Goal: Task Accomplishment & Management: Manage account settings

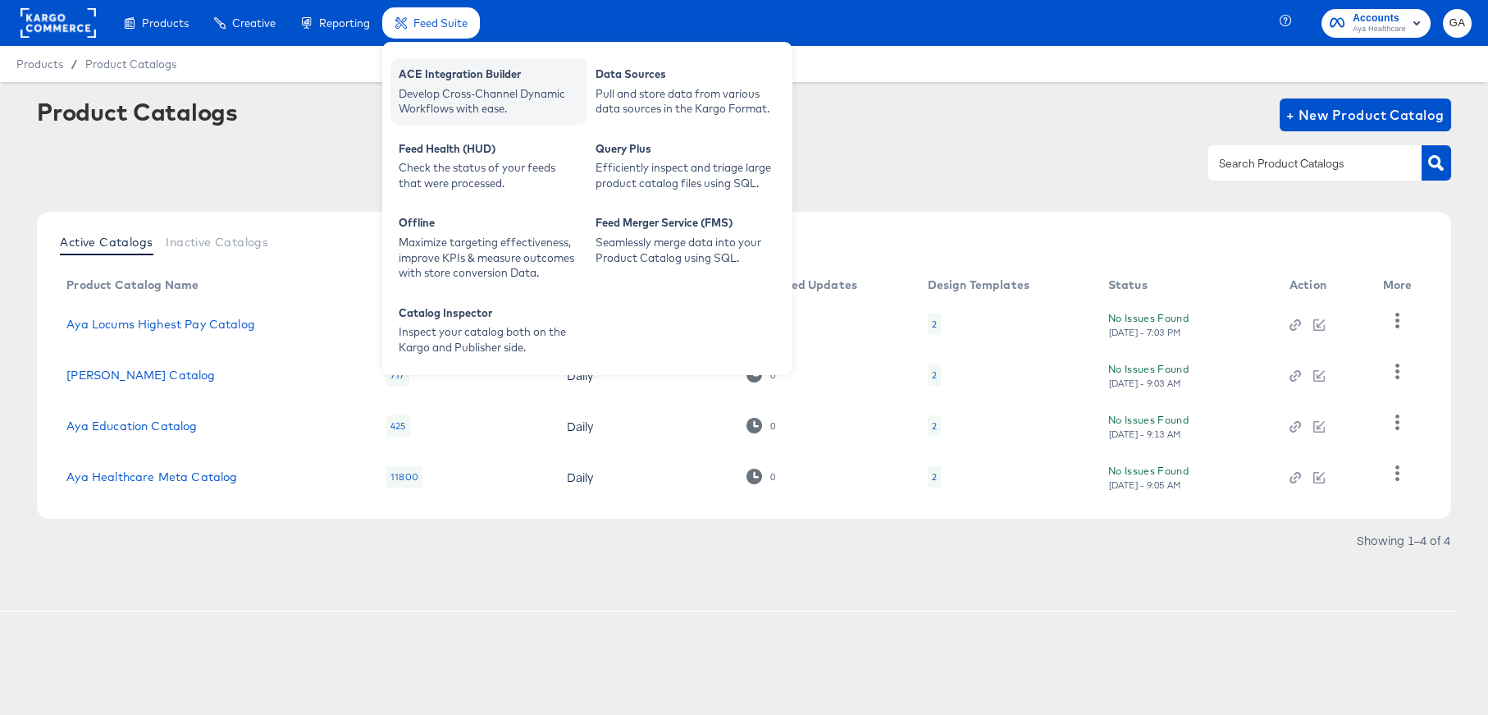
click at [451, 88] on div "Develop Cross-Channel Dynamic Workflows with ease." at bounding box center [489, 101] width 181 height 30
click at [427, 91] on div "Develop Cross-Channel Dynamic Workflows with ease." at bounding box center [489, 101] width 181 height 30
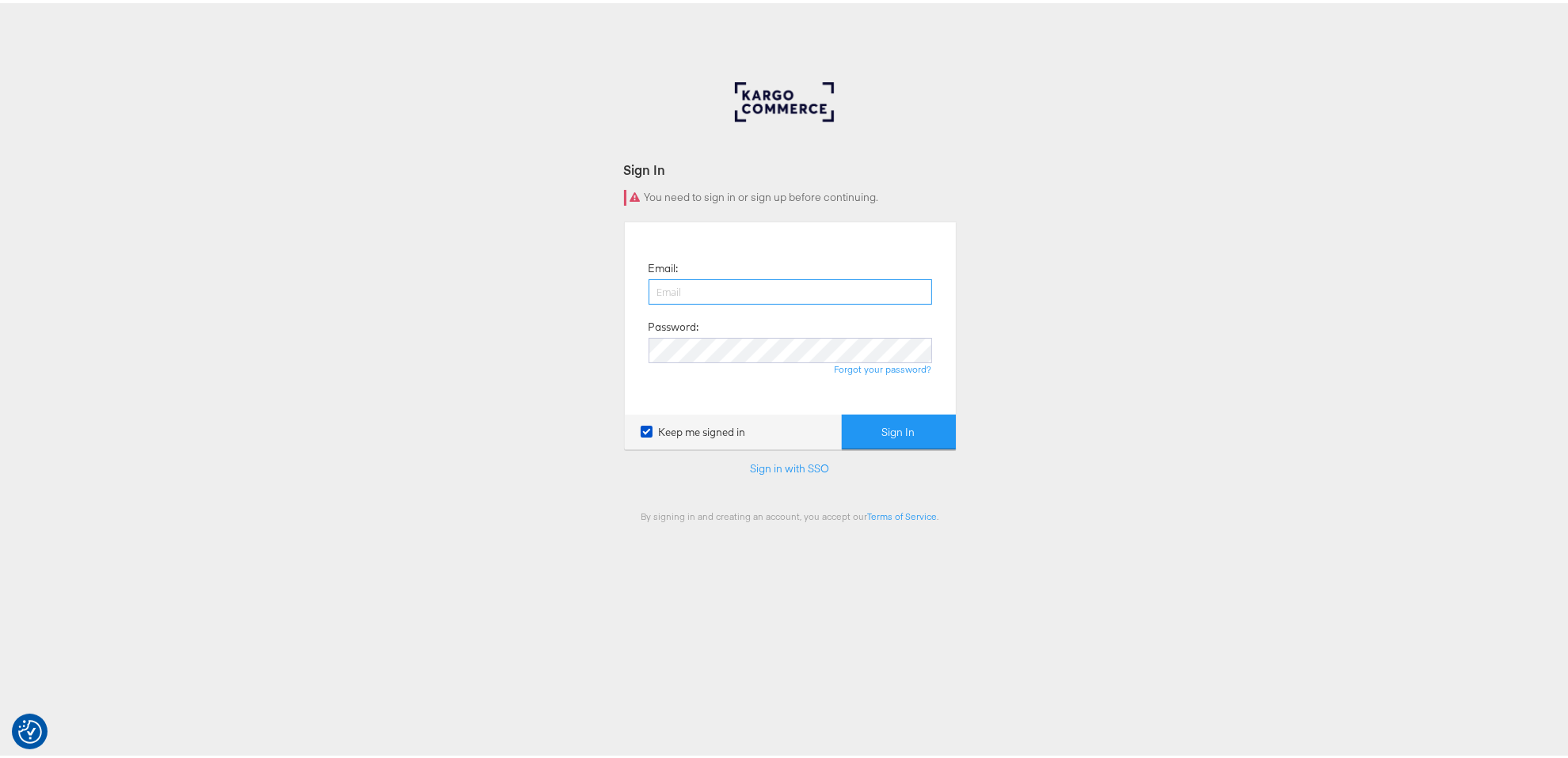
type input "[PERSON_NAME][EMAIL_ADDRESS][PERSON_NAME][DOMAIN_NAME]"
click at [891, 424] on button "Sign In" at bounding box center [898, 429] width 114 height 36
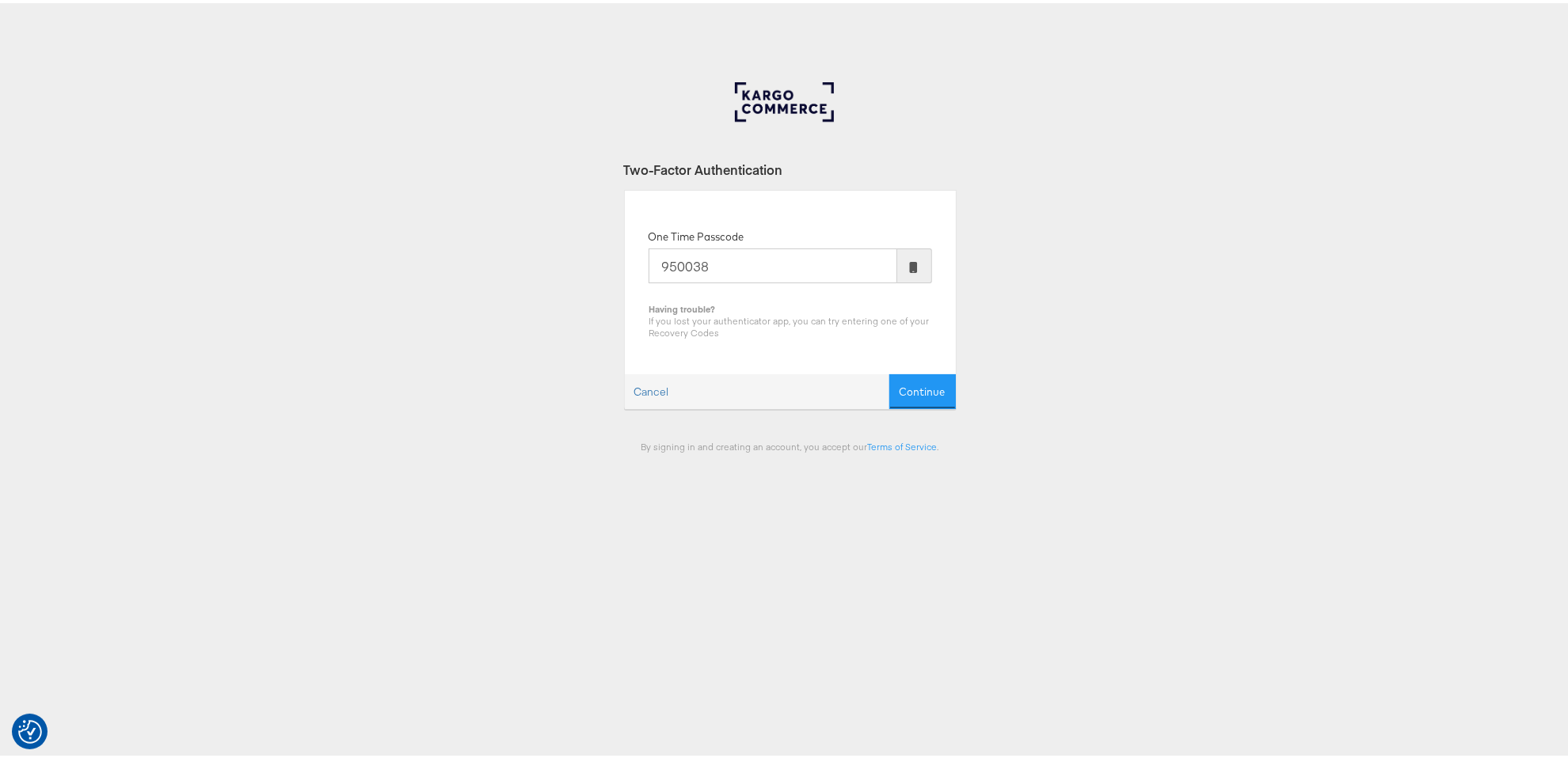
type input "950038"
click at [889, 371] on button "Continue" at bounding box center [922, 389] width 67 height 36
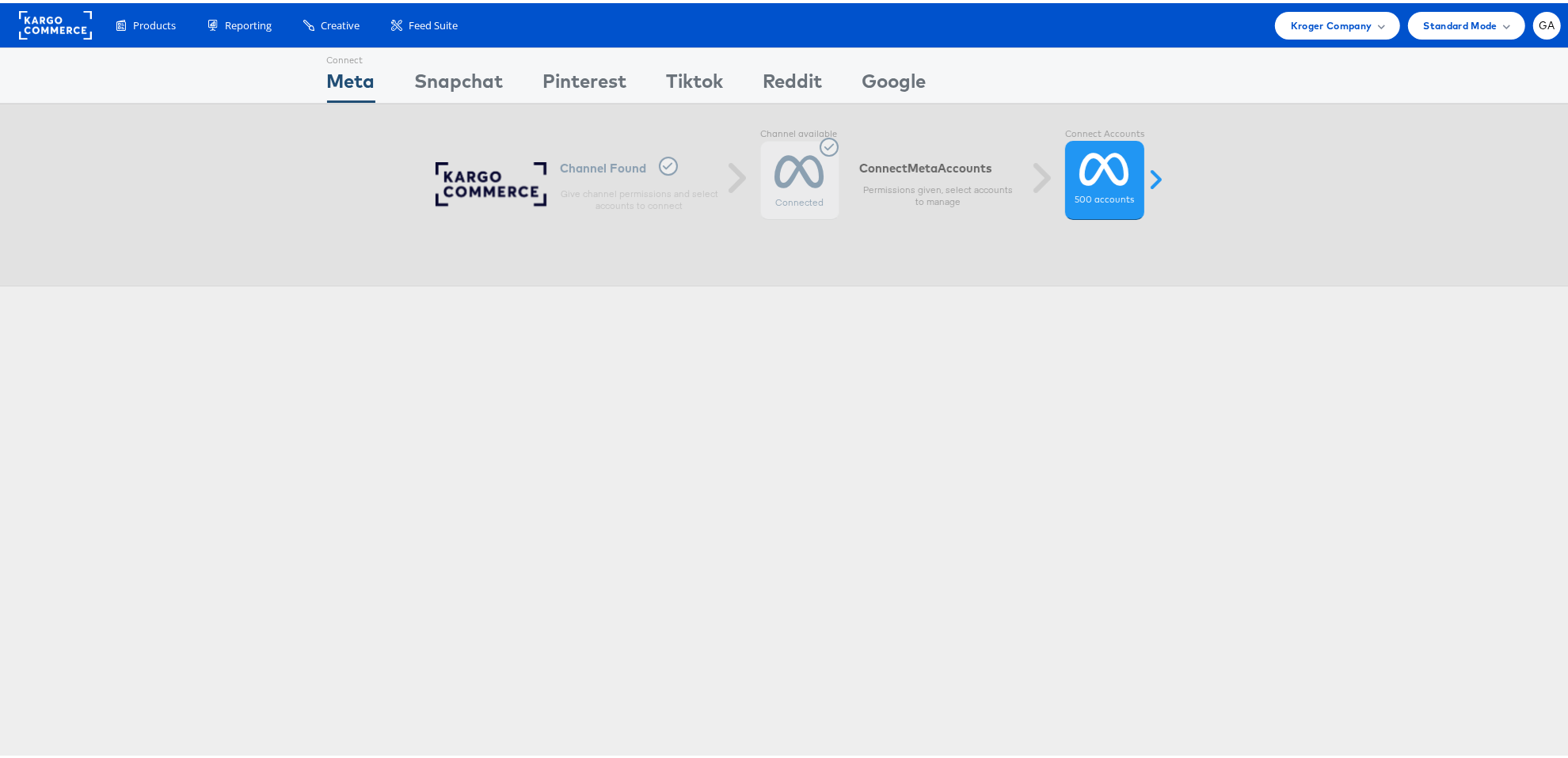
click at [40, 15] on rect at bounding box center [55, 22] width 72 height 29
click at [1346, 21] on span "Kroger Company" at bounding box center [1331, 22] width 82 height 16
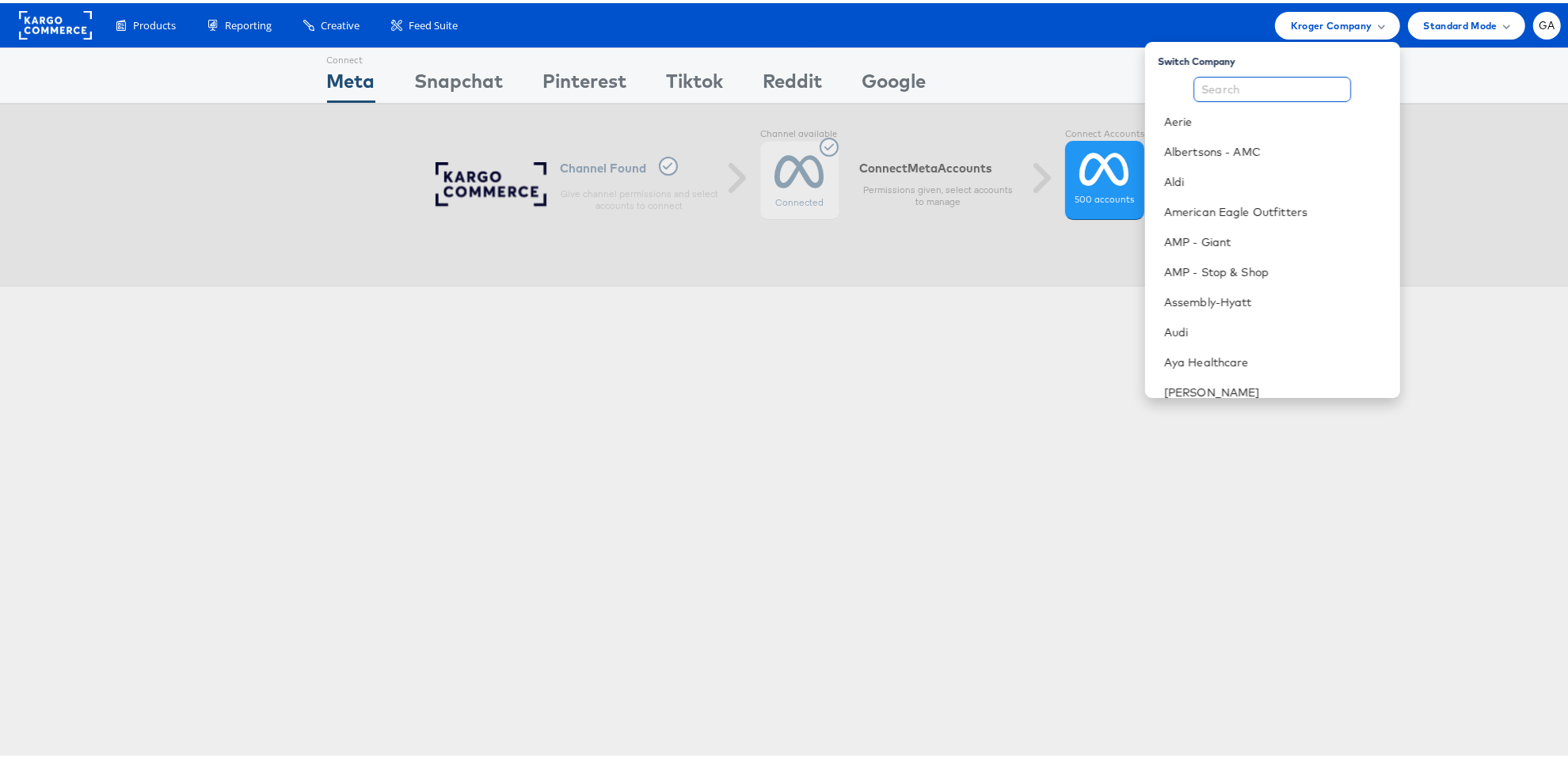
click at [1252, 86] on input "text" at bounding box center [1271, 86] width 157 height 25
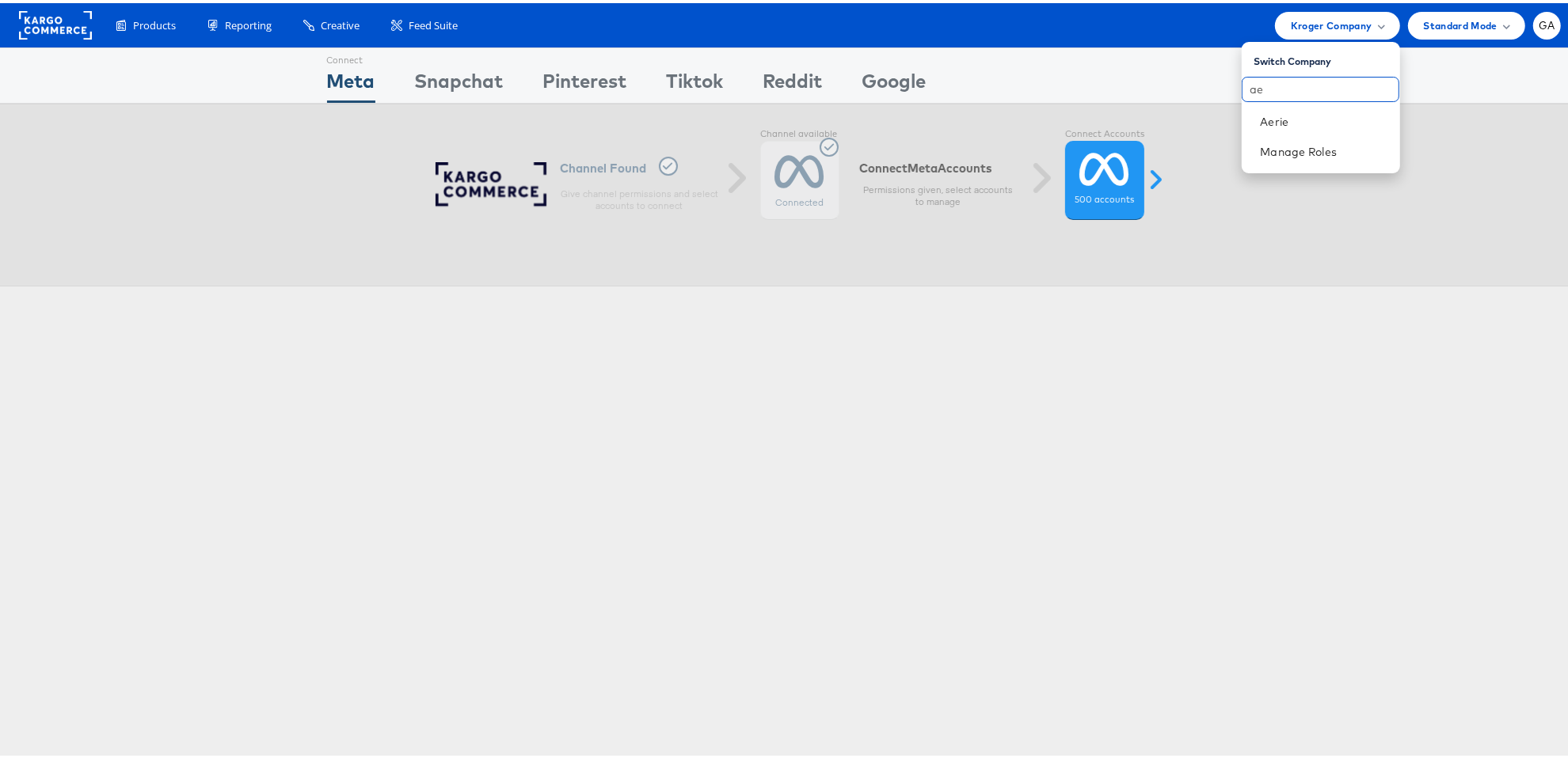
type input "a"
type input "aya"
click at [1286, 120] on link "Aya Healthcare" at bounding box center [1323, 119] width 126 height 15
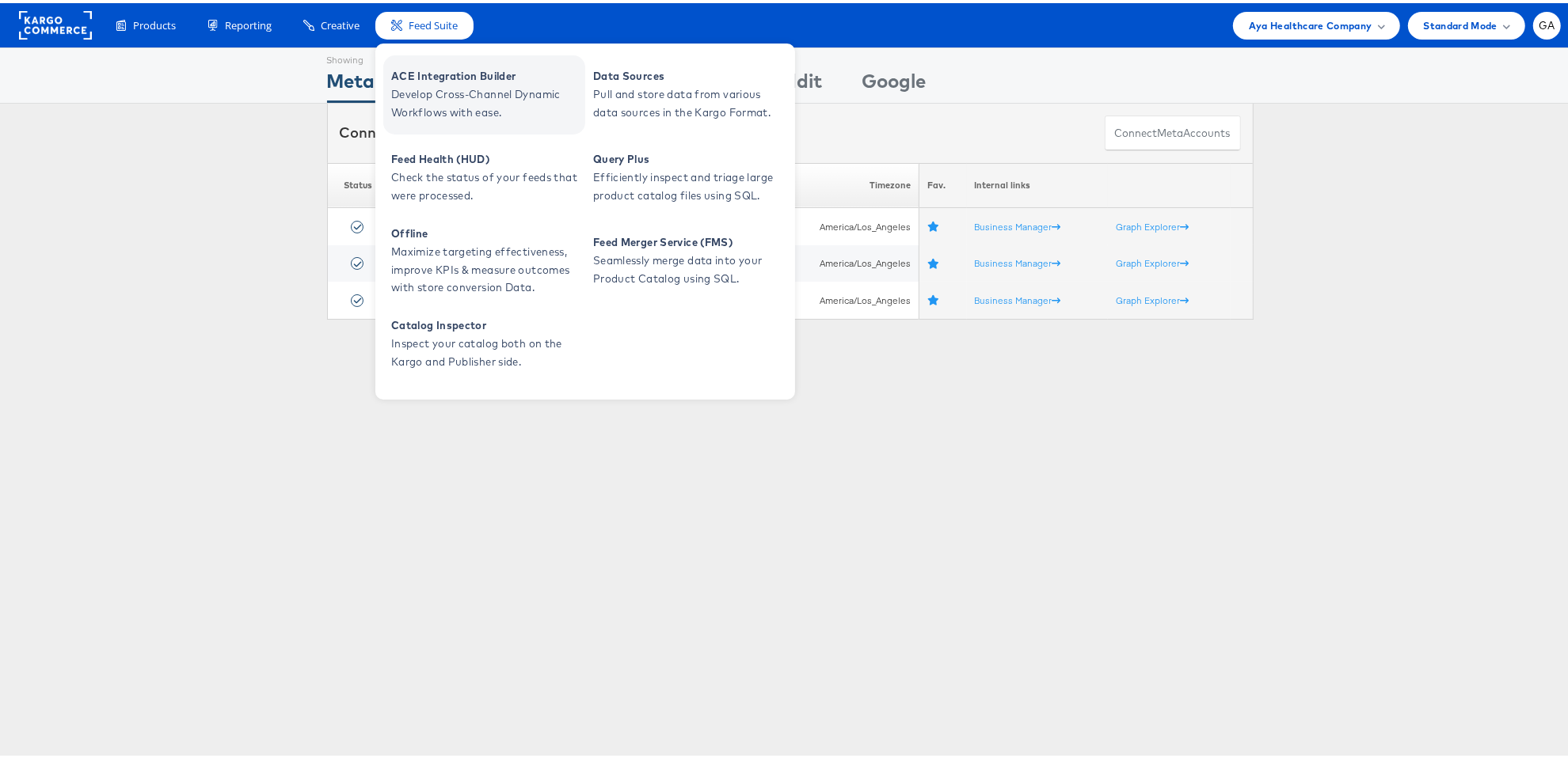
click at [470, 92] on span "Develop Cross-Channel Dynamic Workflows with ease." at bounding box center [485, 100] width 190 height 37
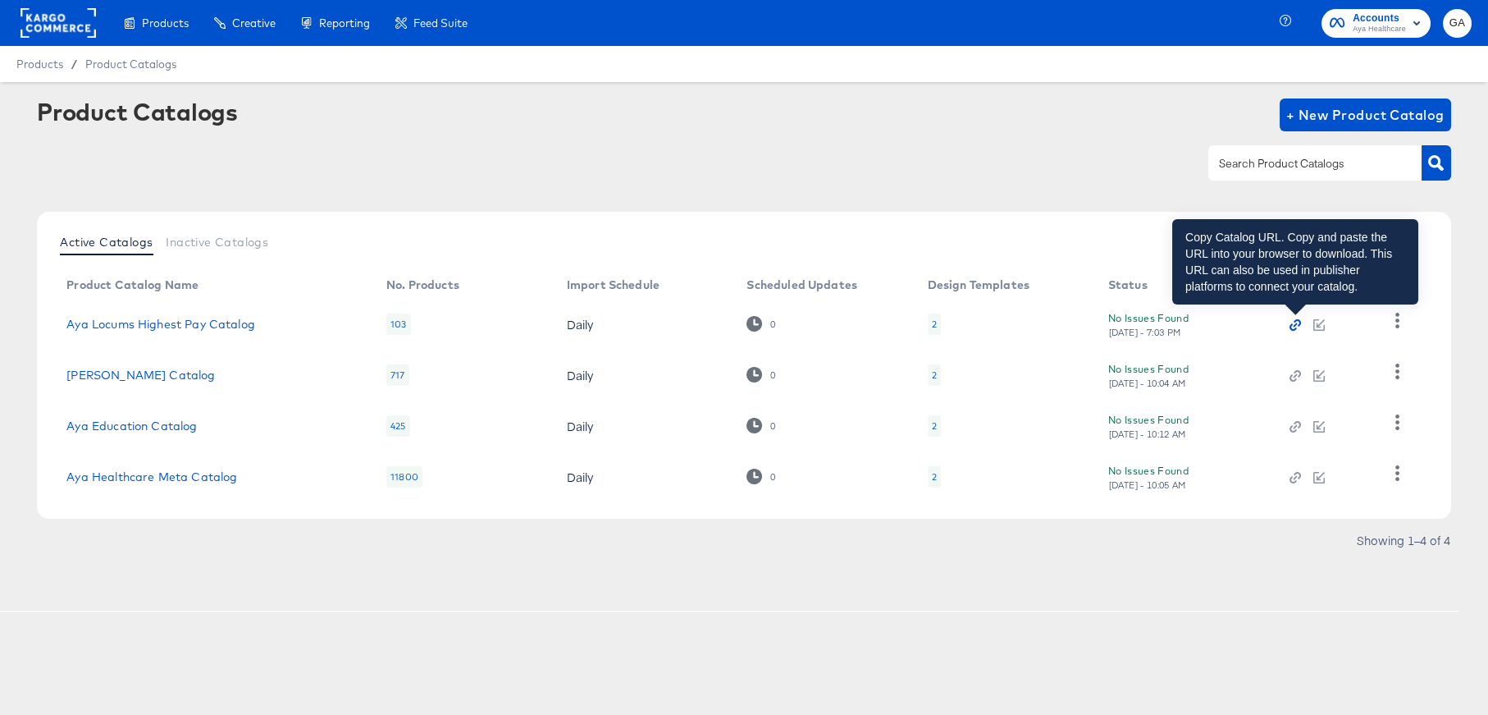
click at [1293, 323] on icon "button" at bounding box center [1295, 324] width 11 height 11
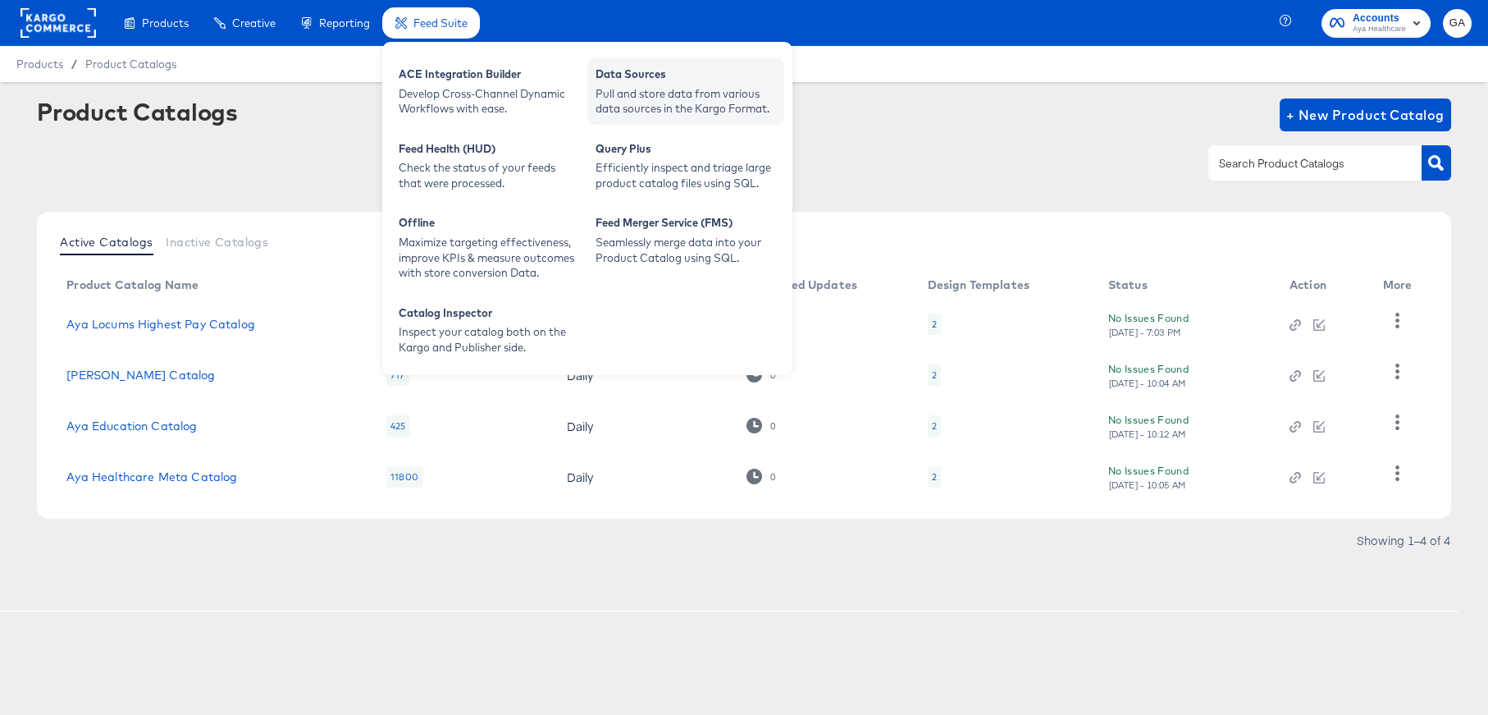
click at [643, 84] on div "Data Sources" at bounding box center [686, 76] width 181 height 20
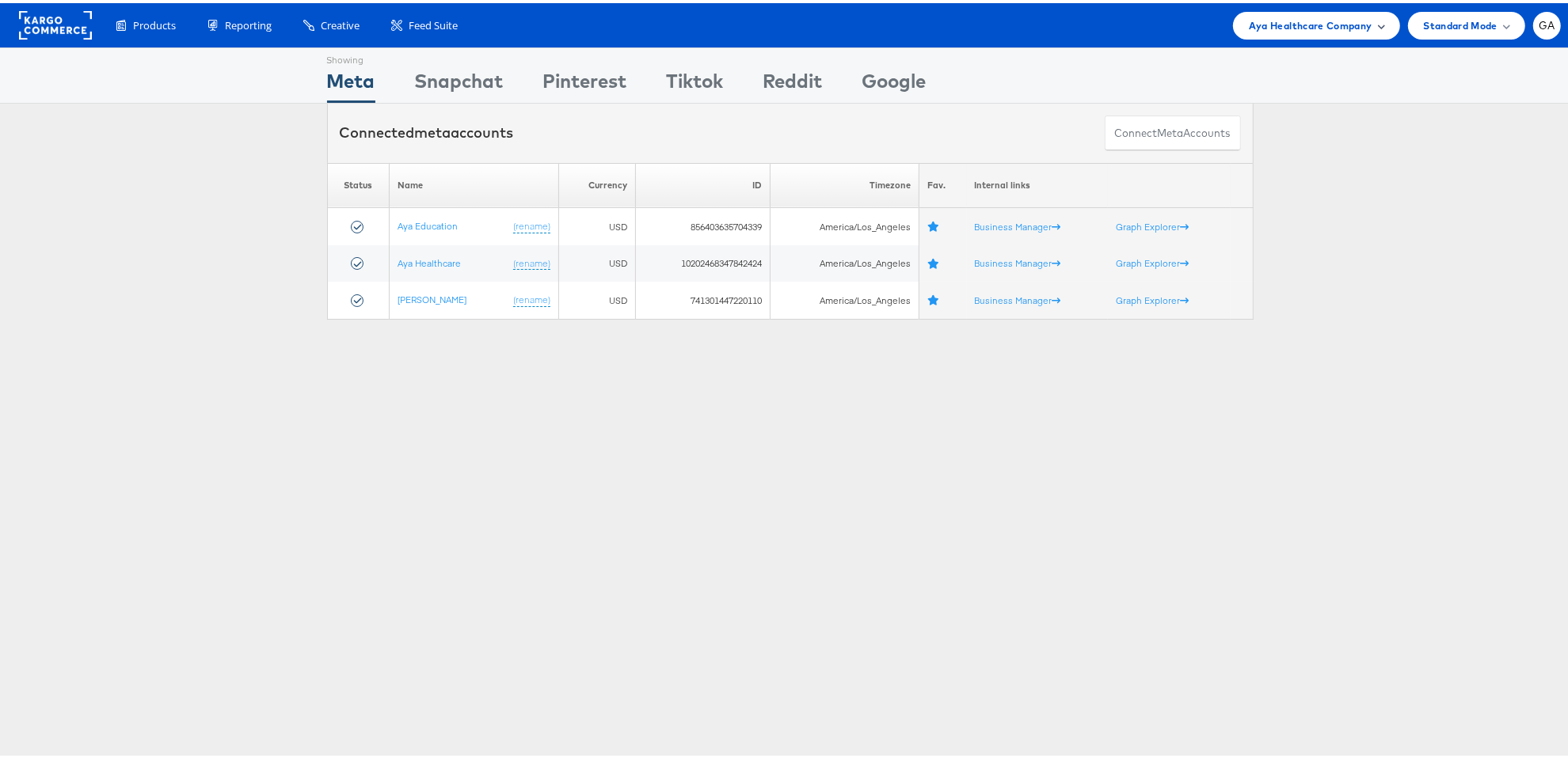
click at [1256, 17] on span "Aya Healthcare Company" at bounding box center [1310, 22] width 124 height 16
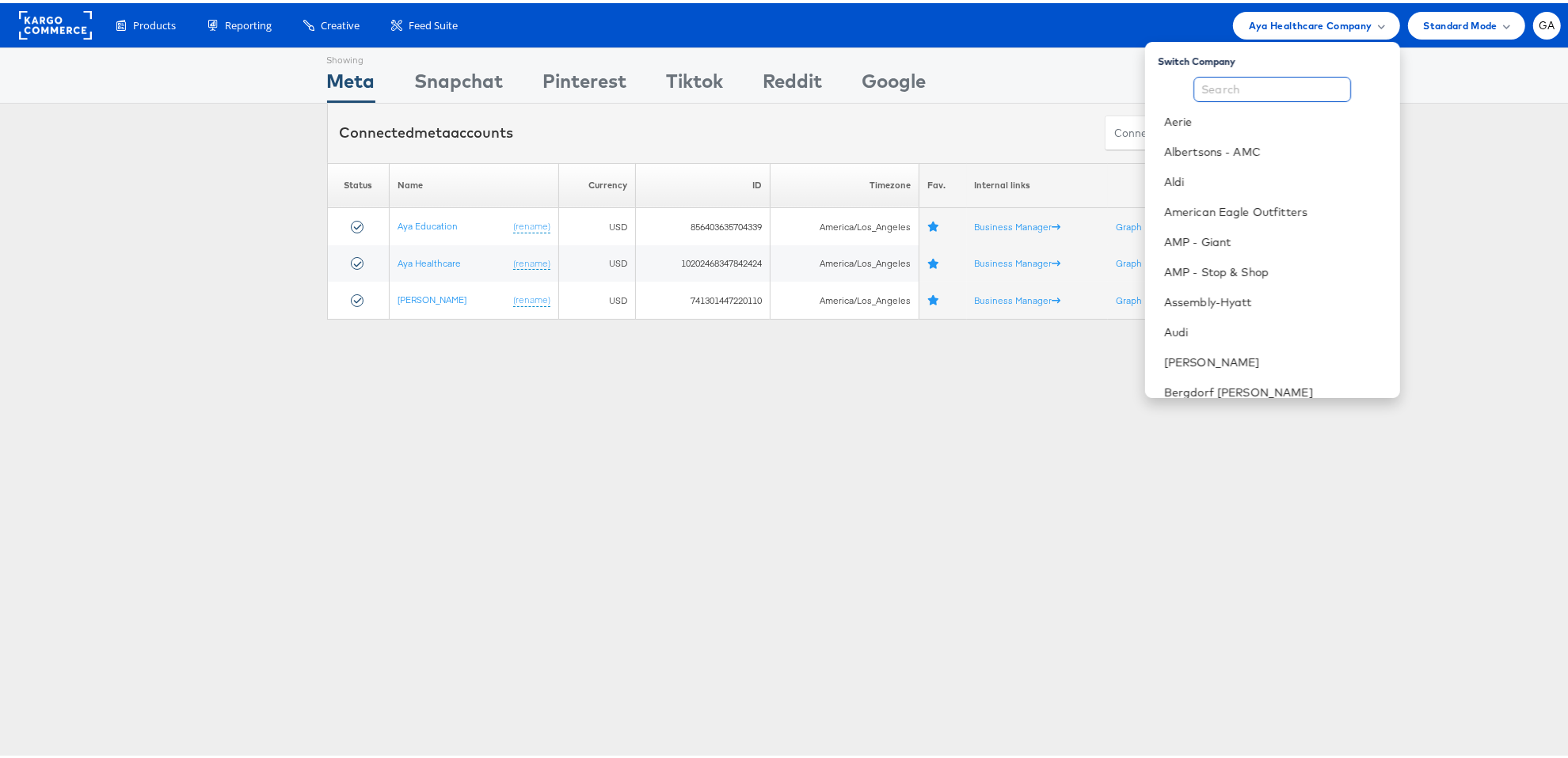
click at [1235, 87] on input "text" at bounding box center [1271, 86] width 157 height 25
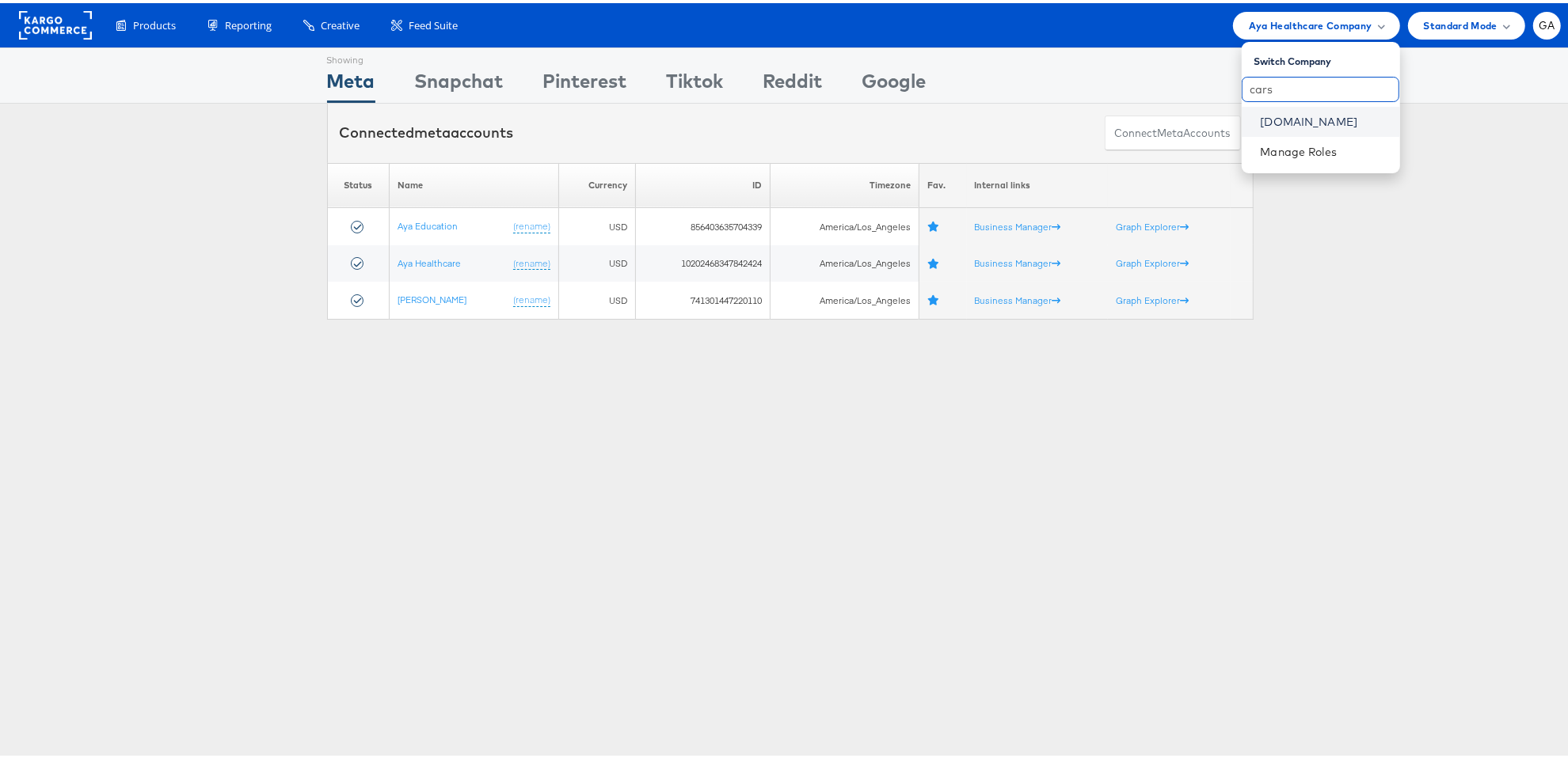
type input "cars"
click at [1323, 113] on link "[DOMAIN_NAME]" at bounding box center [1323, 119] width 126 height 15
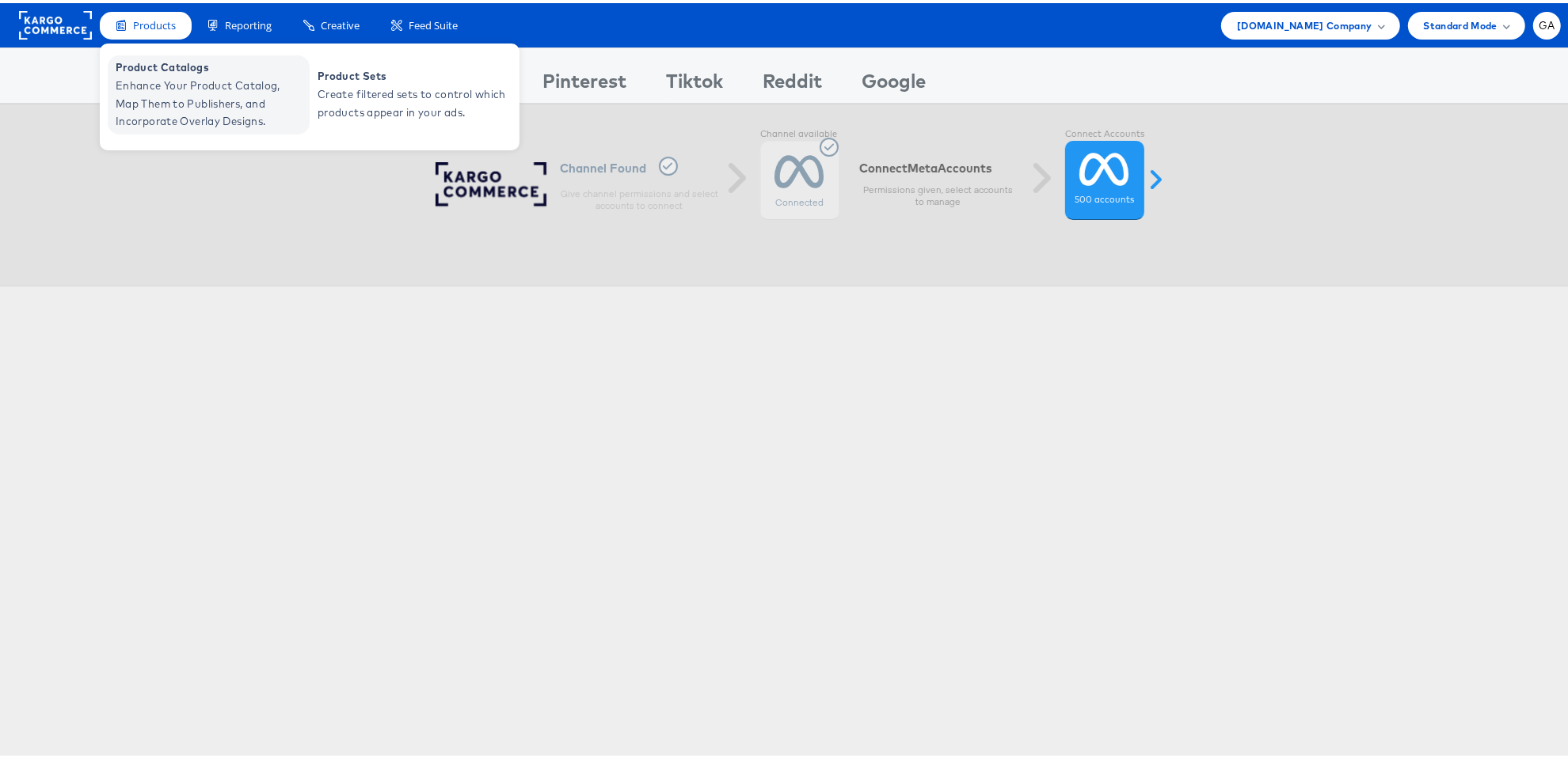
click at [187, 83] on span "Enhance Your Product Catalog, Map Them to Publishers, and Incorporate Overlay D…" at bounding box center [210, 100] width 190 height 54
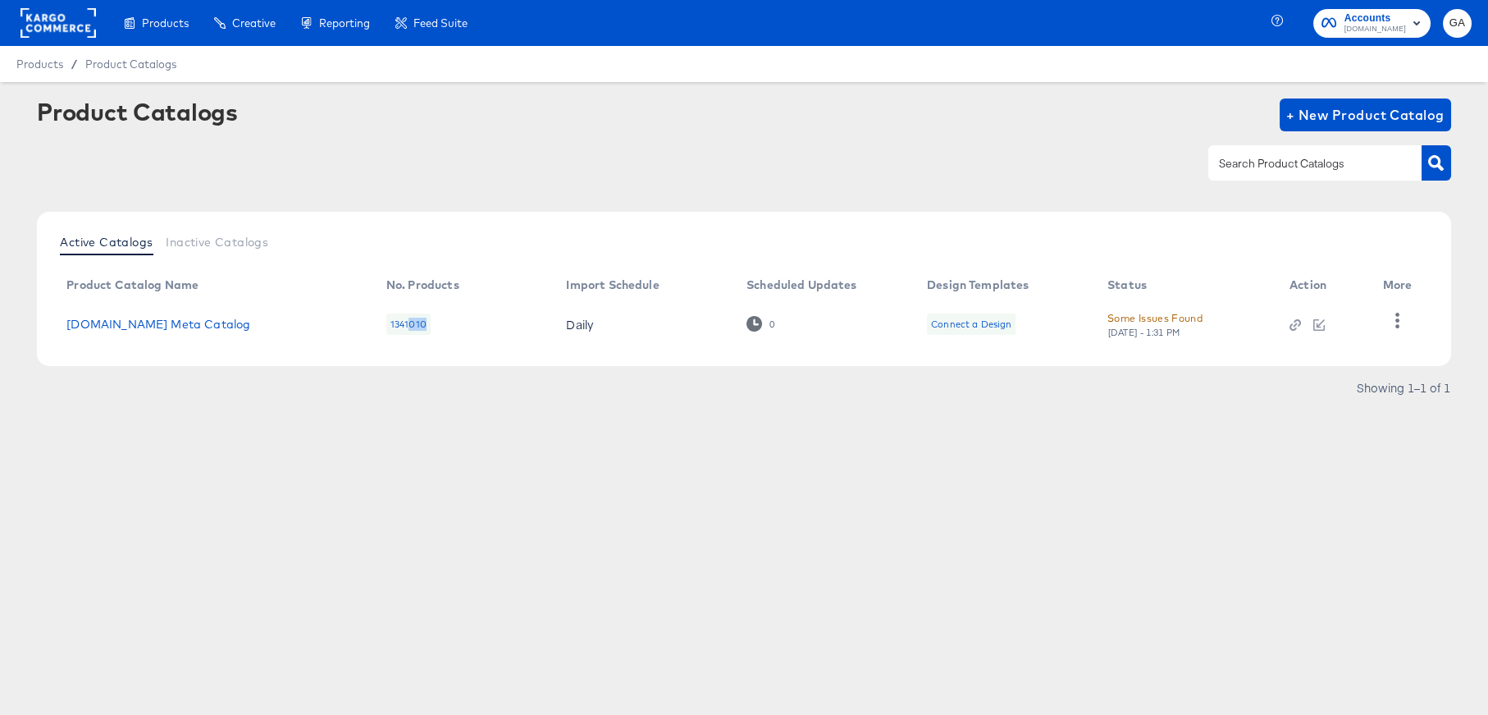
drag, startPoint x: 404, startPoint y: 323, endPoint x: 447, endPoint y: 336, distance: 44.4
click at [447, 336] on td "1341010" at bounding box center [463, 324] width 181 height 51
click at [1135, 315] on div "Some Issues Found" at bounding box center [1155, 317] width 95 height 17
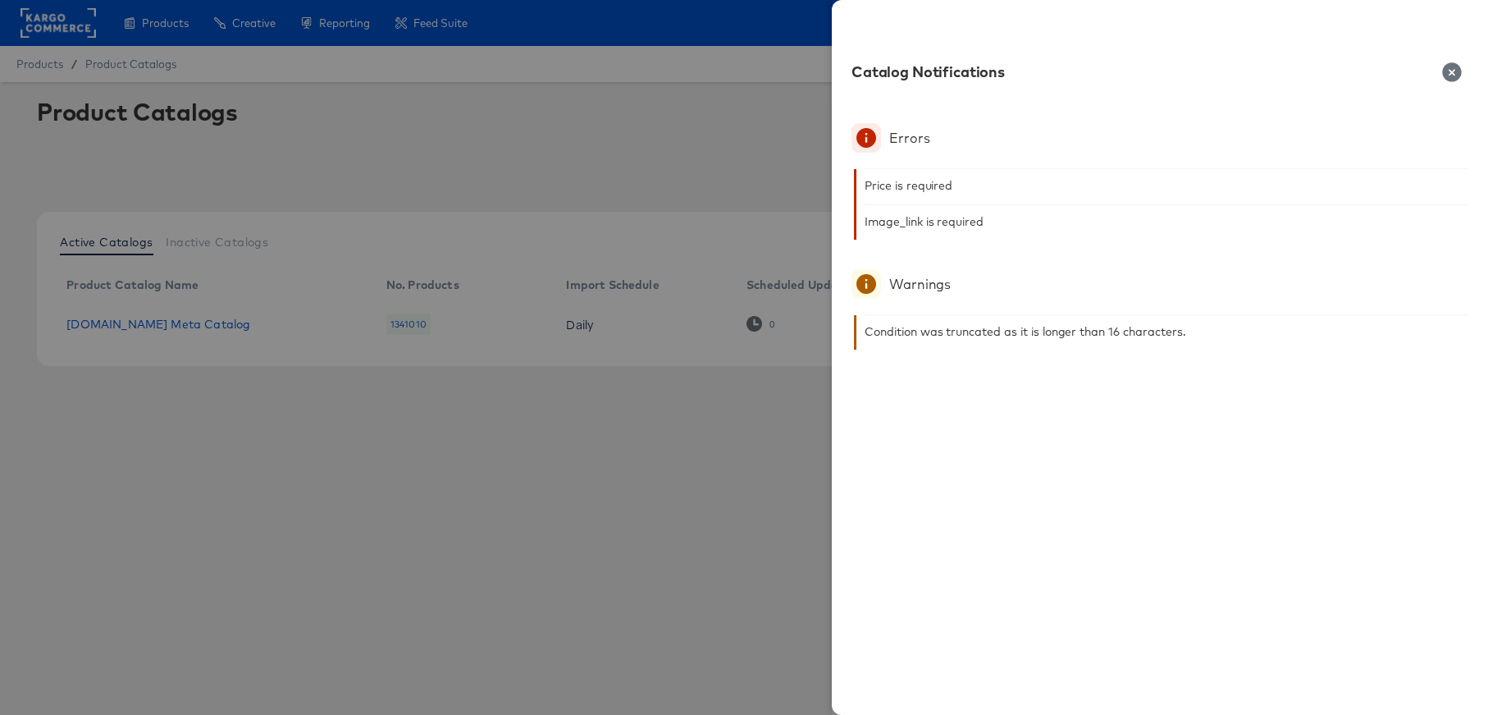
click at [1451, 76] on icon "button" at bounding box center [1451, 71] width 19 height 19
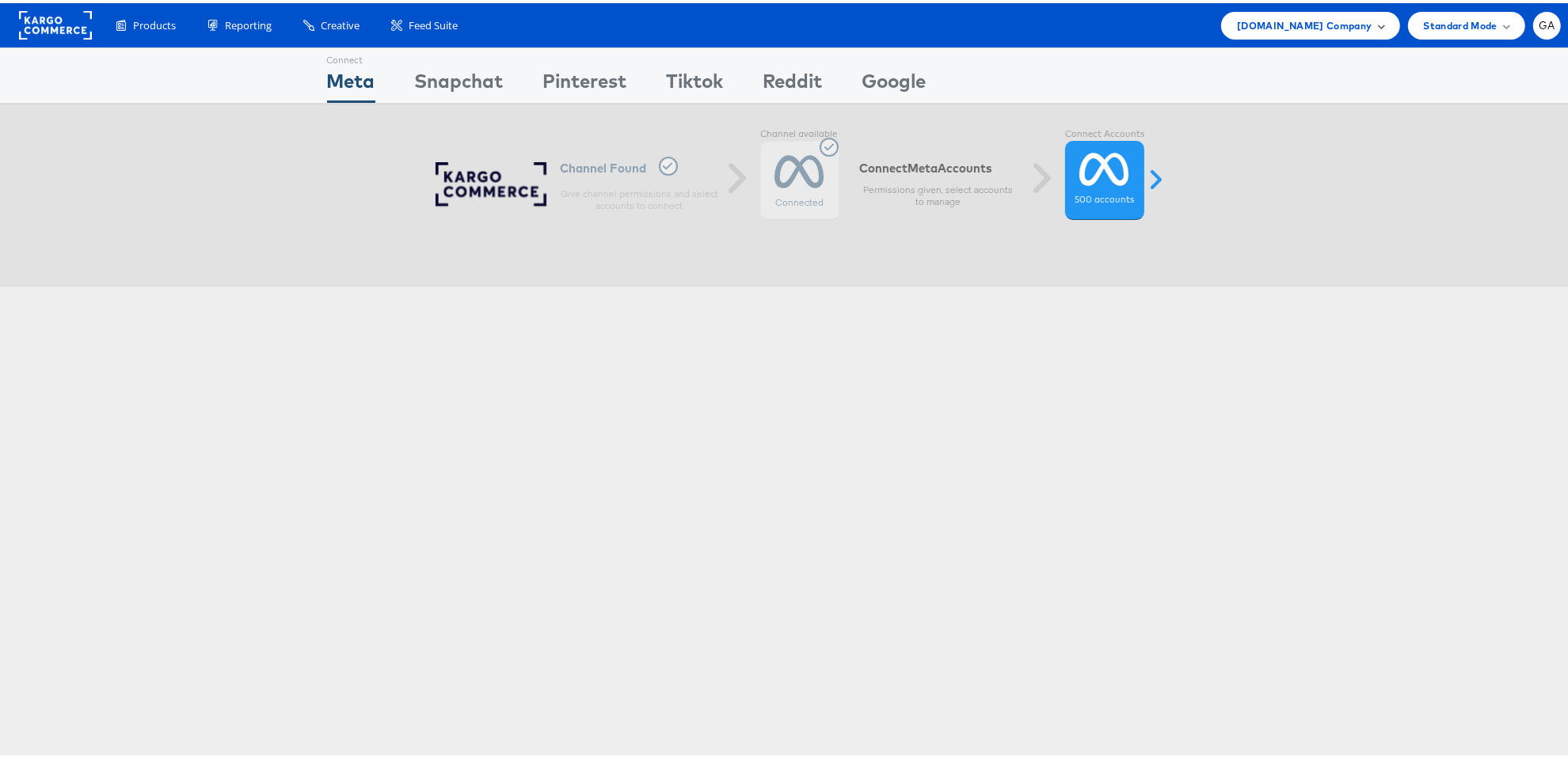
click at [1312, 33] on div "Cars.com Company" at bounding box center [1309, 22] width 179 height 28
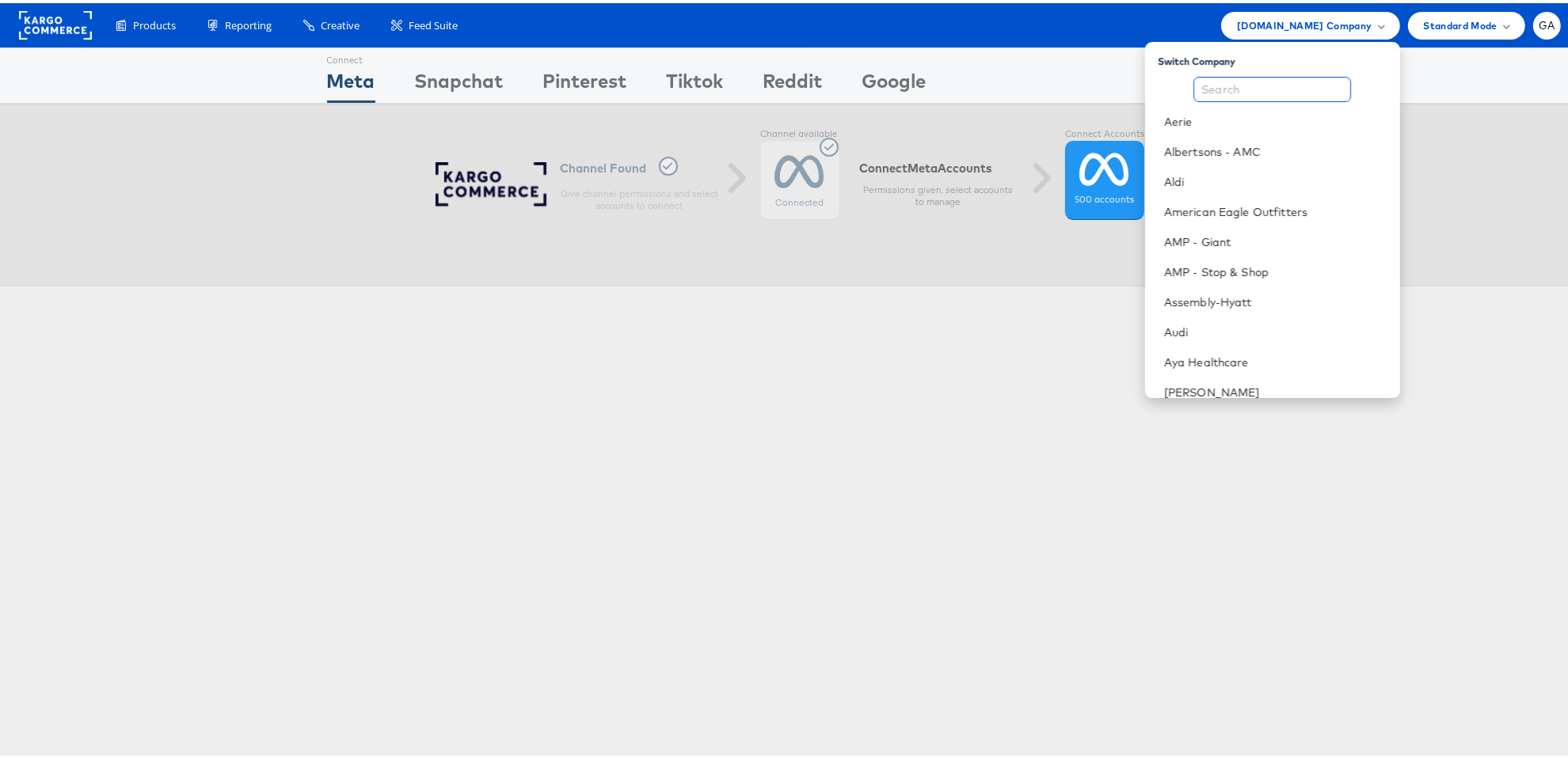
click at [1286, 81] on input "text" at bounding box center [1271, 86] width 157 height 25
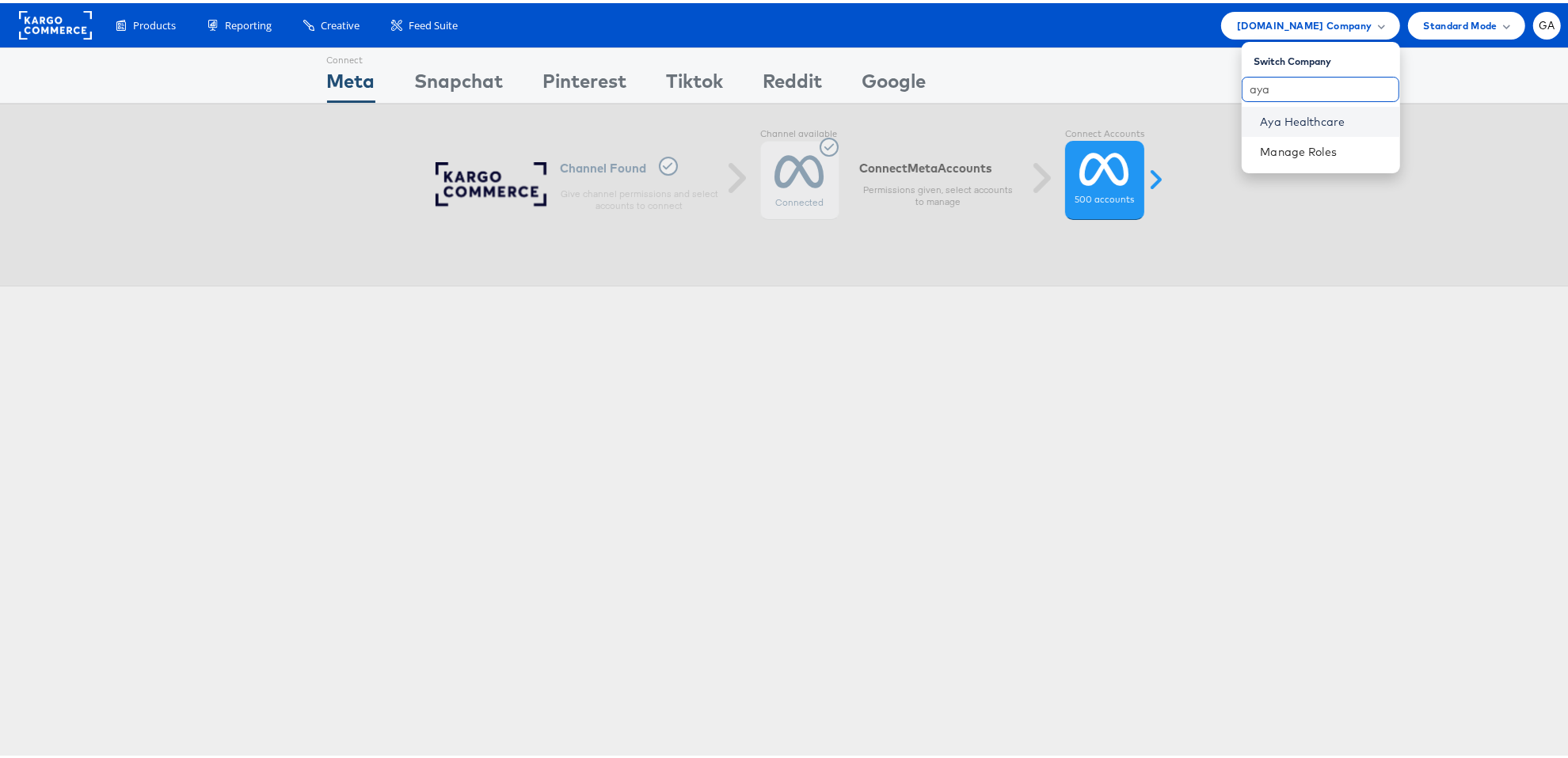
type input "aya"
click at [1274, 114] on link "Aya Healthcare" at bounding box center [1323, 119] width 126 height 15
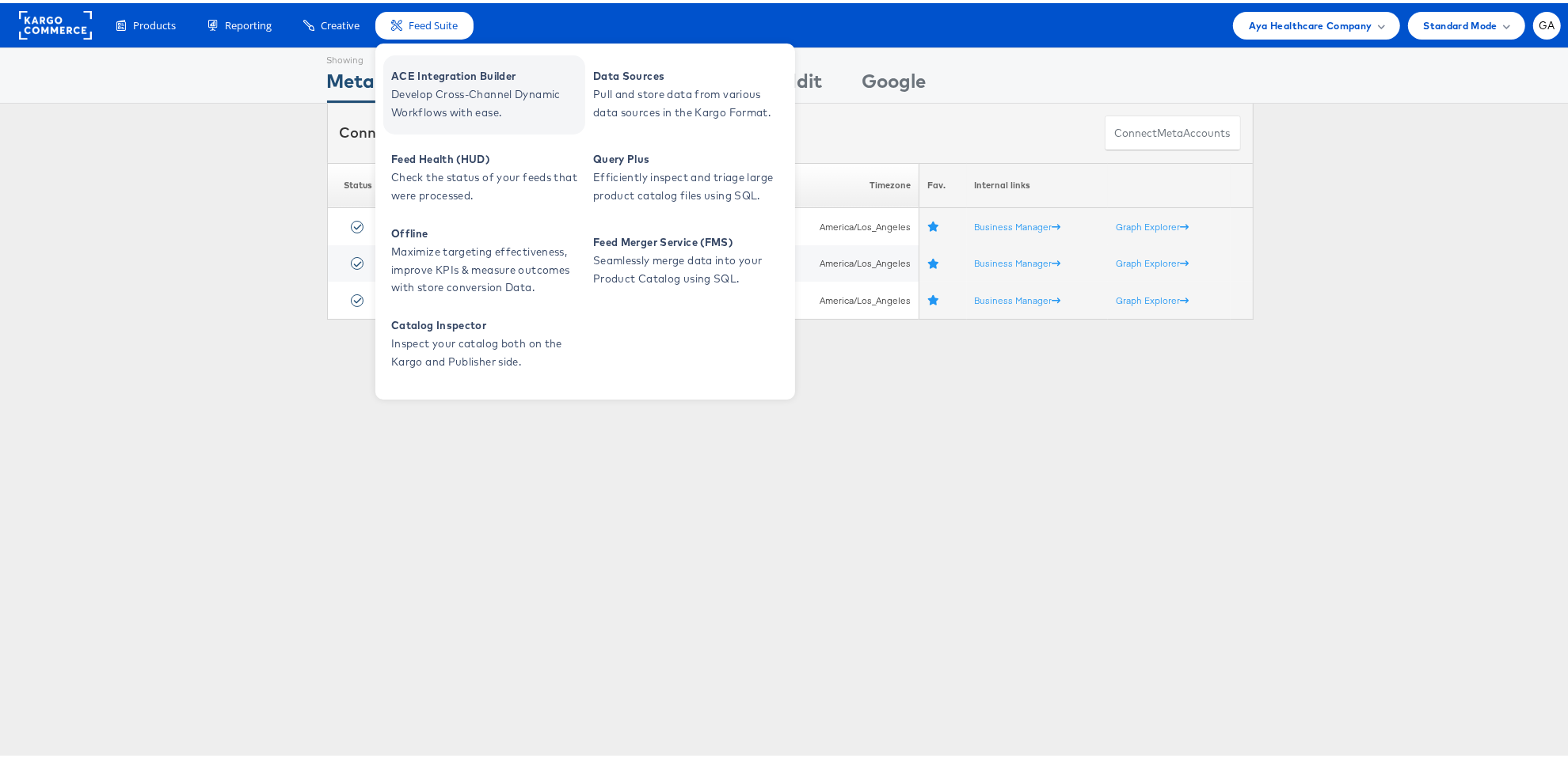
click at [463, 84] on span "Develop Cross-Channel Dynamic Workflows with ease." at bounding box center [485, 100] width 190 height 37
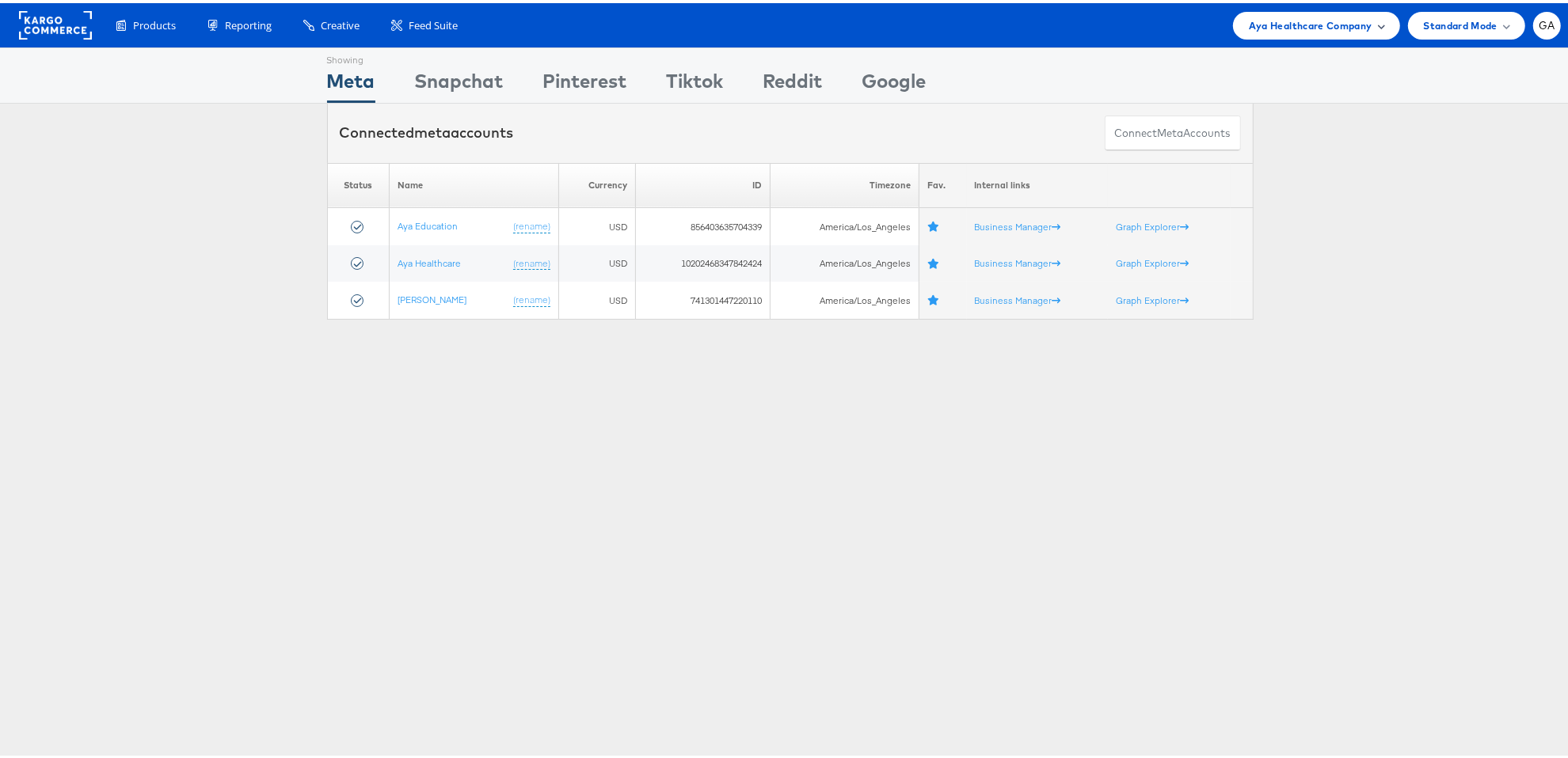
click at [1321, 24] on span "Aya Healthcare Company" at bounding box center [1310, 22] width 124 height 16
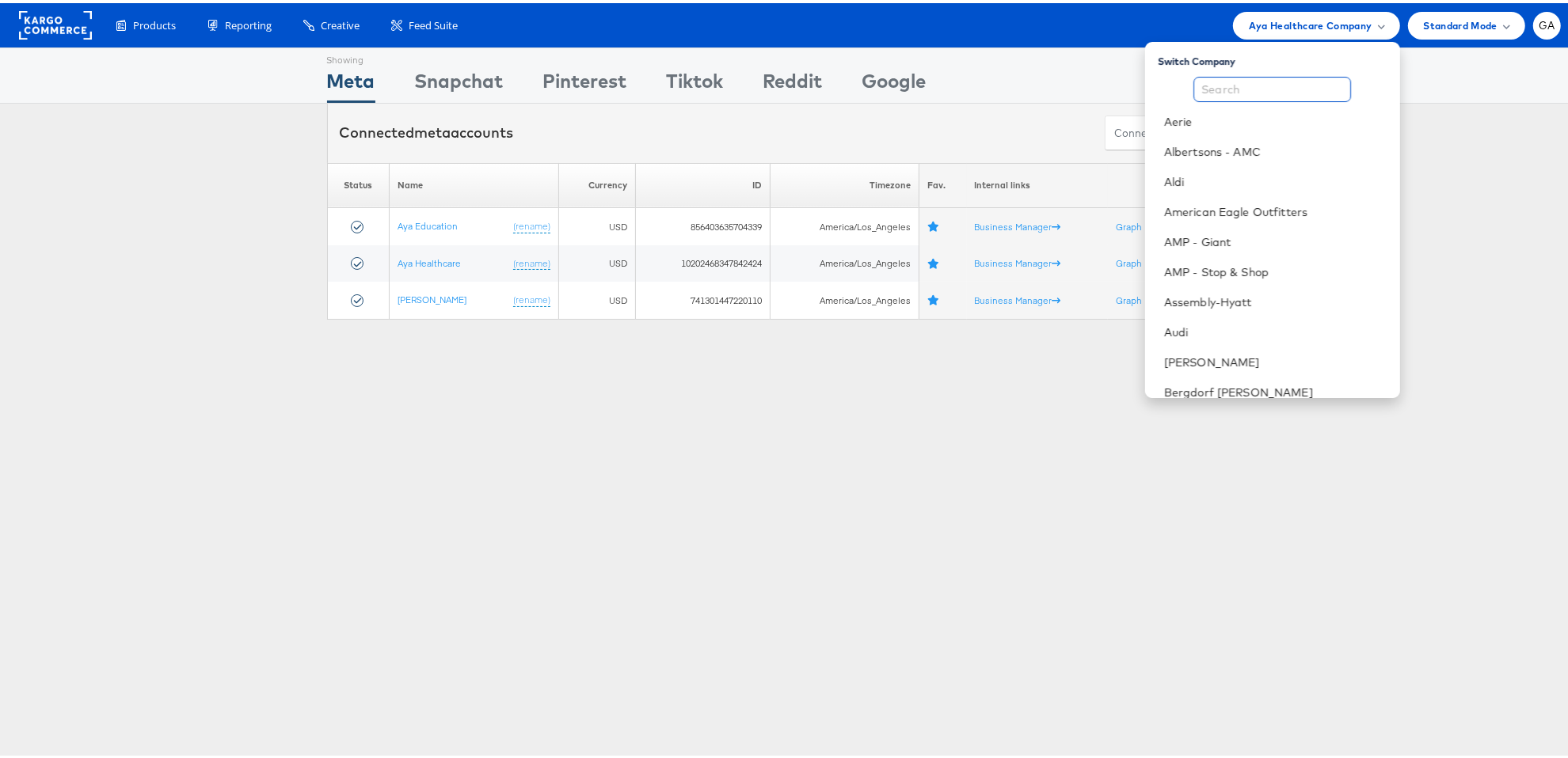
click at [1251, 95] on input "text" at bounding box center [1271, 86] width 157 height 25
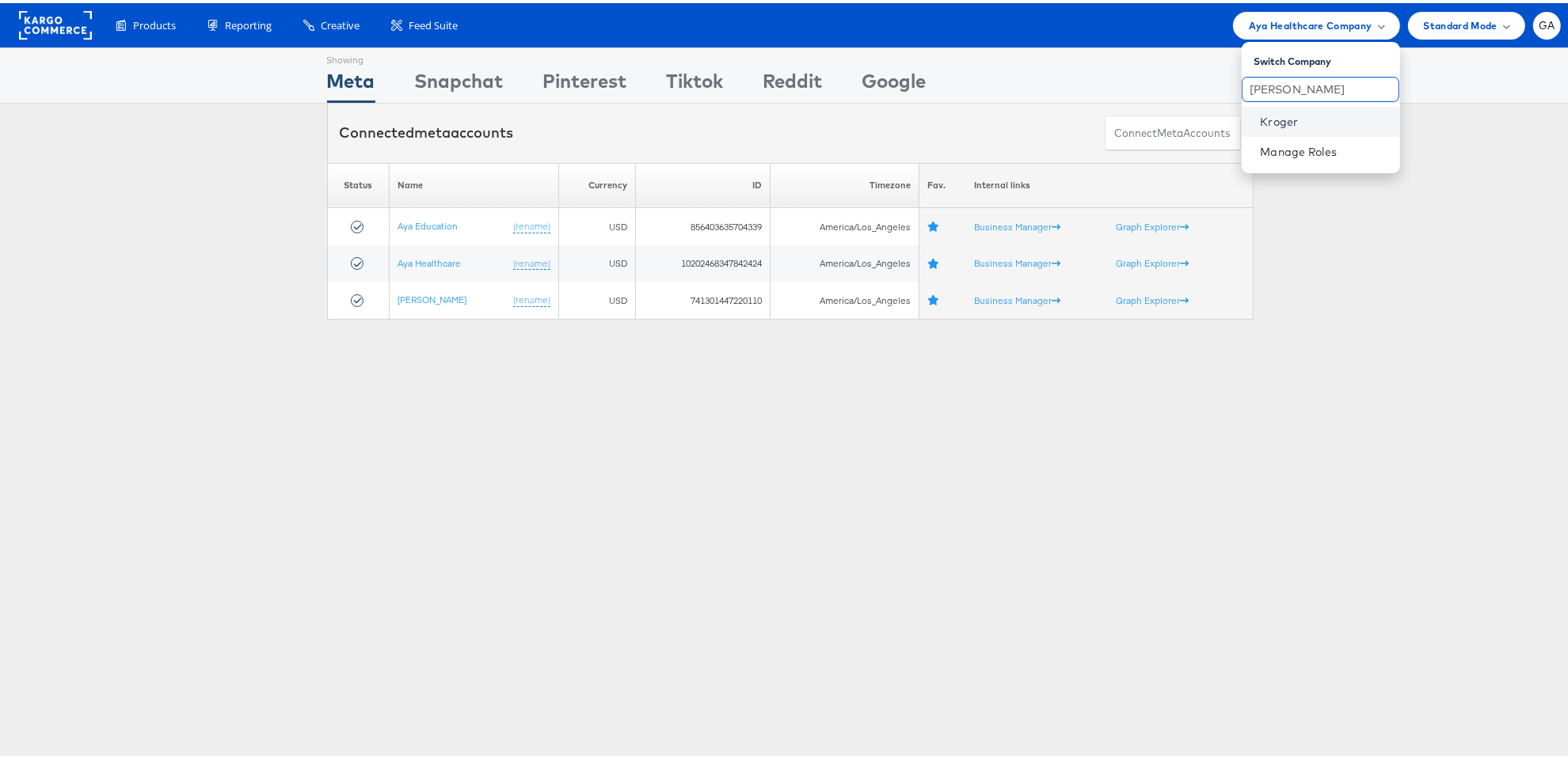
type input "krog"
click at [1260, 116] on link "Kroger" at bounding box center [1323, 119] width 126 height 15
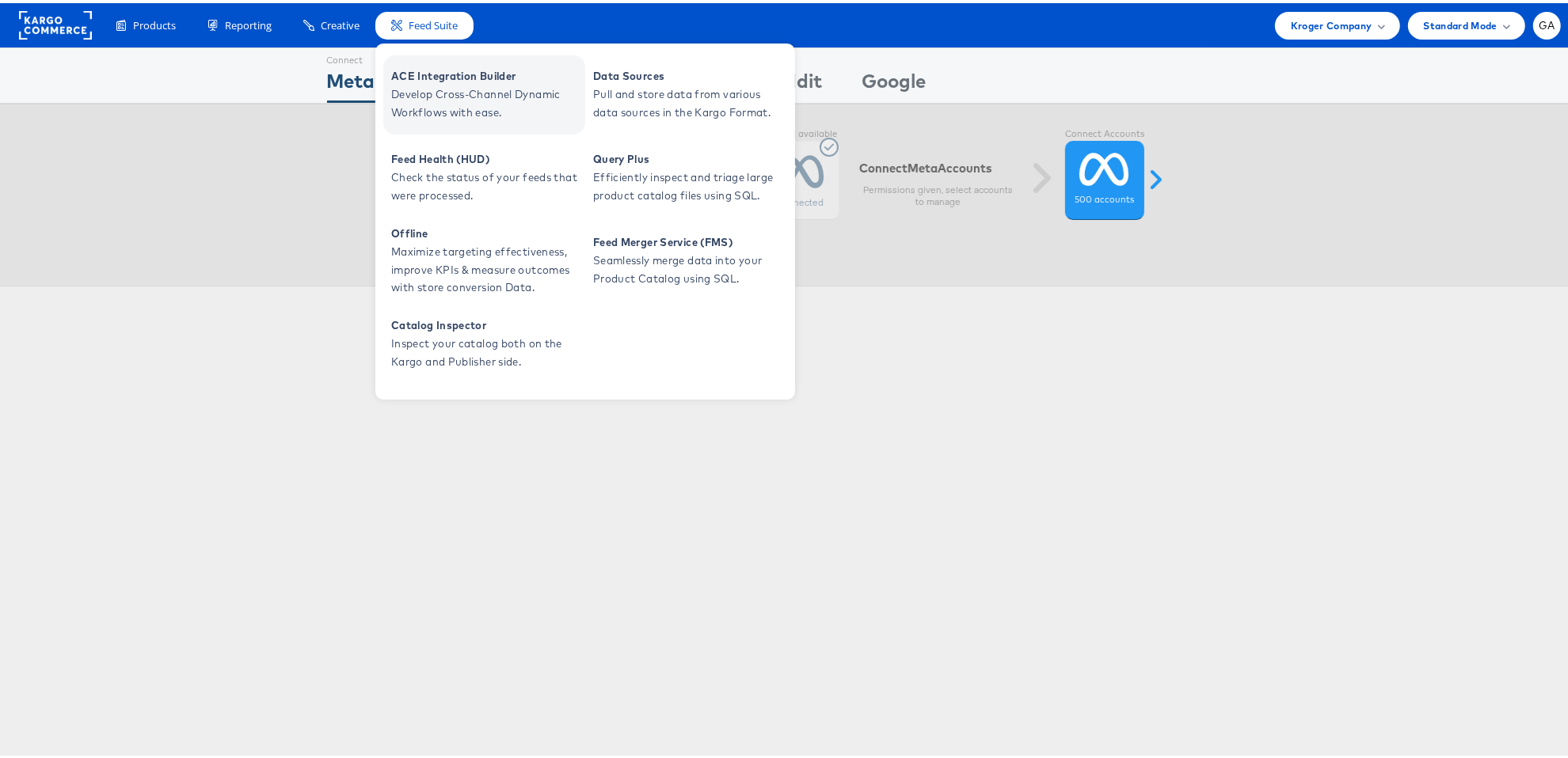
click at [464, 88] on span "Develop Cross-Channel Dynamic Workflows with ease." at bounding box center [485, 100] width 190 height 37
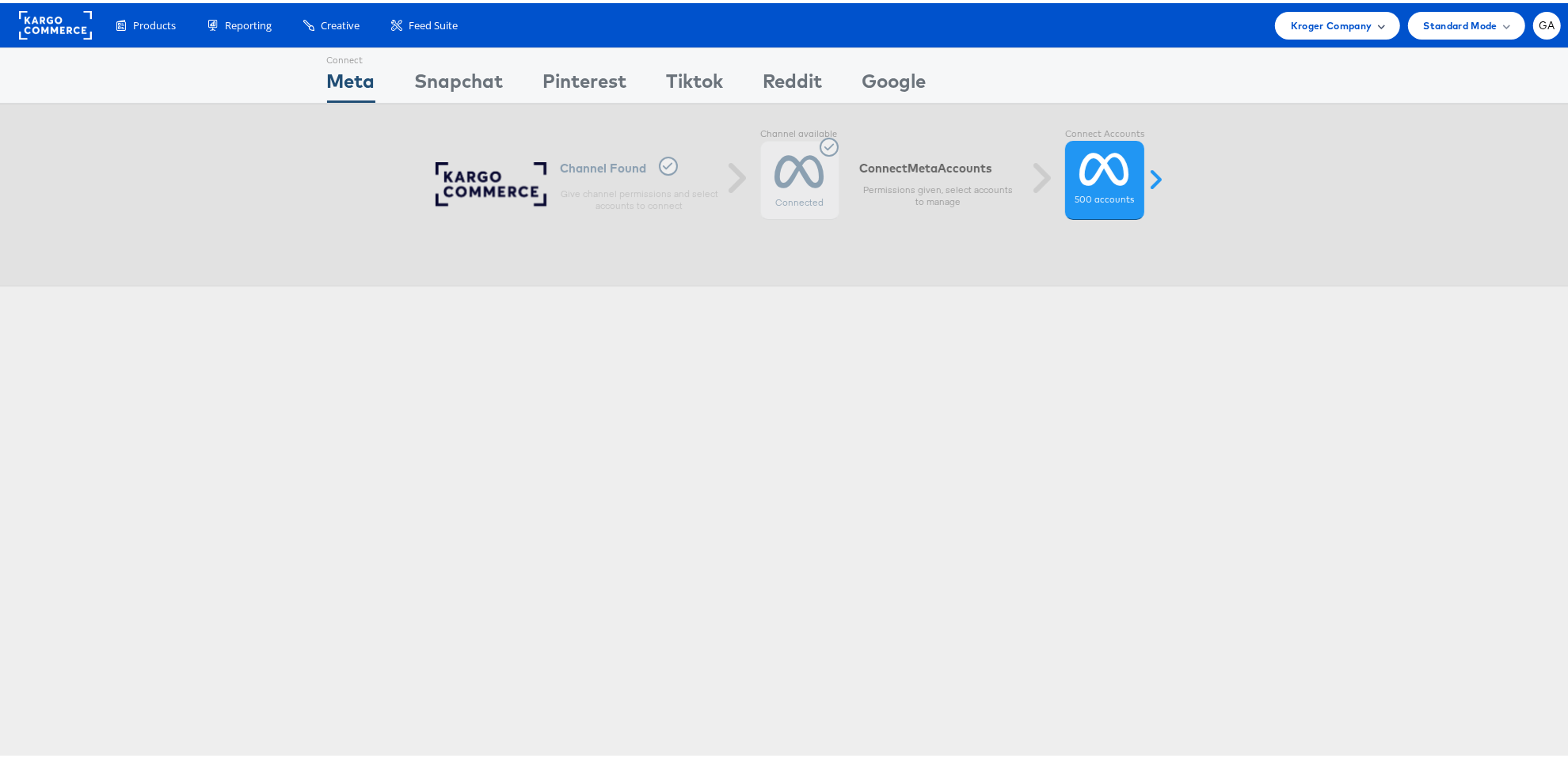
click at [1346, 28] on span "Kroger Company" at bounding box center [1331, 22] width 82 height 16
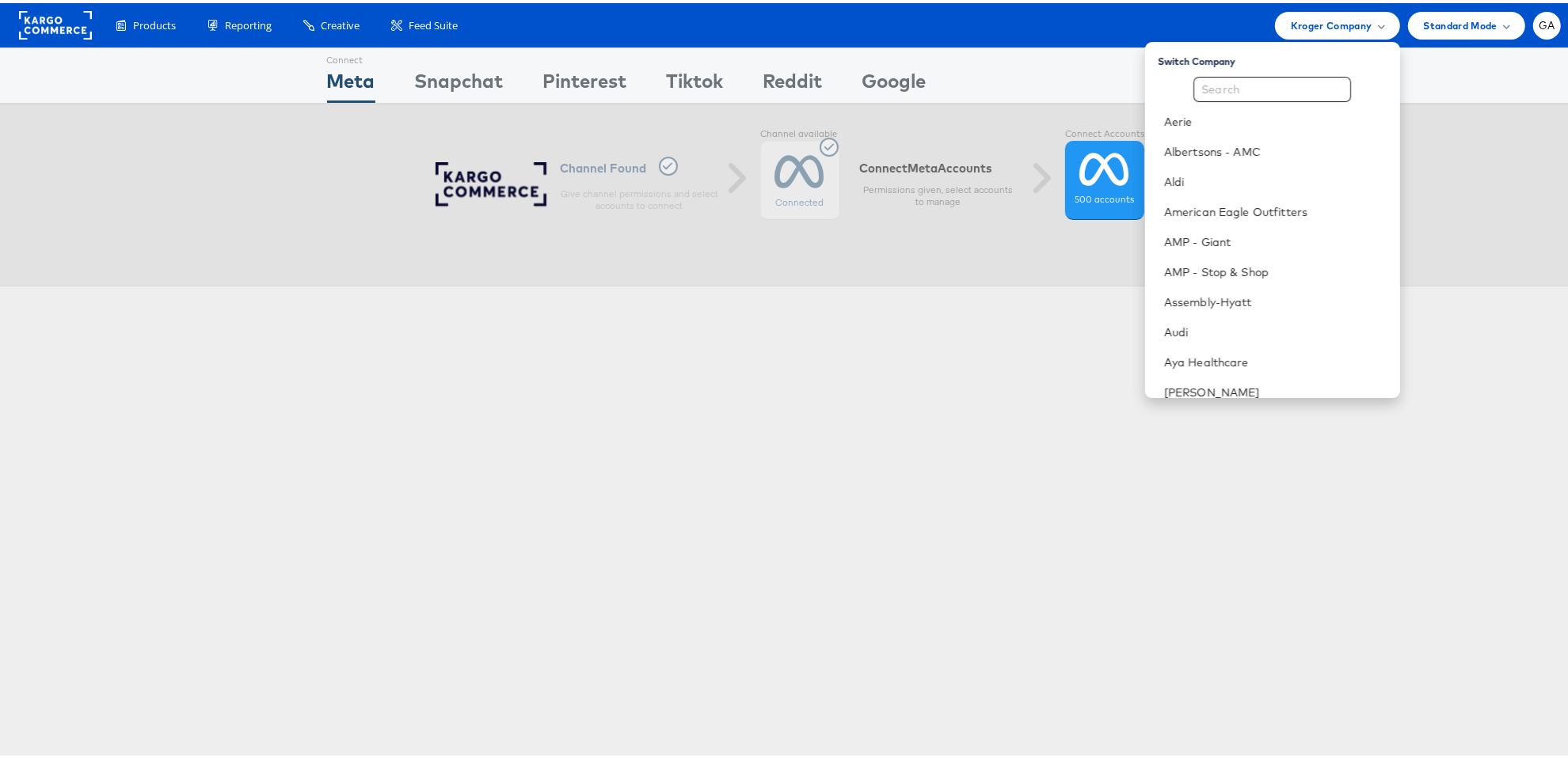
click at [1048, 367] on div "Connect Meta Connect [GEOGRAPHIC_DATA] Connect Pinterest Connect Tiktok Connect…" at bounding box center [789, 440] width 1580 height 791
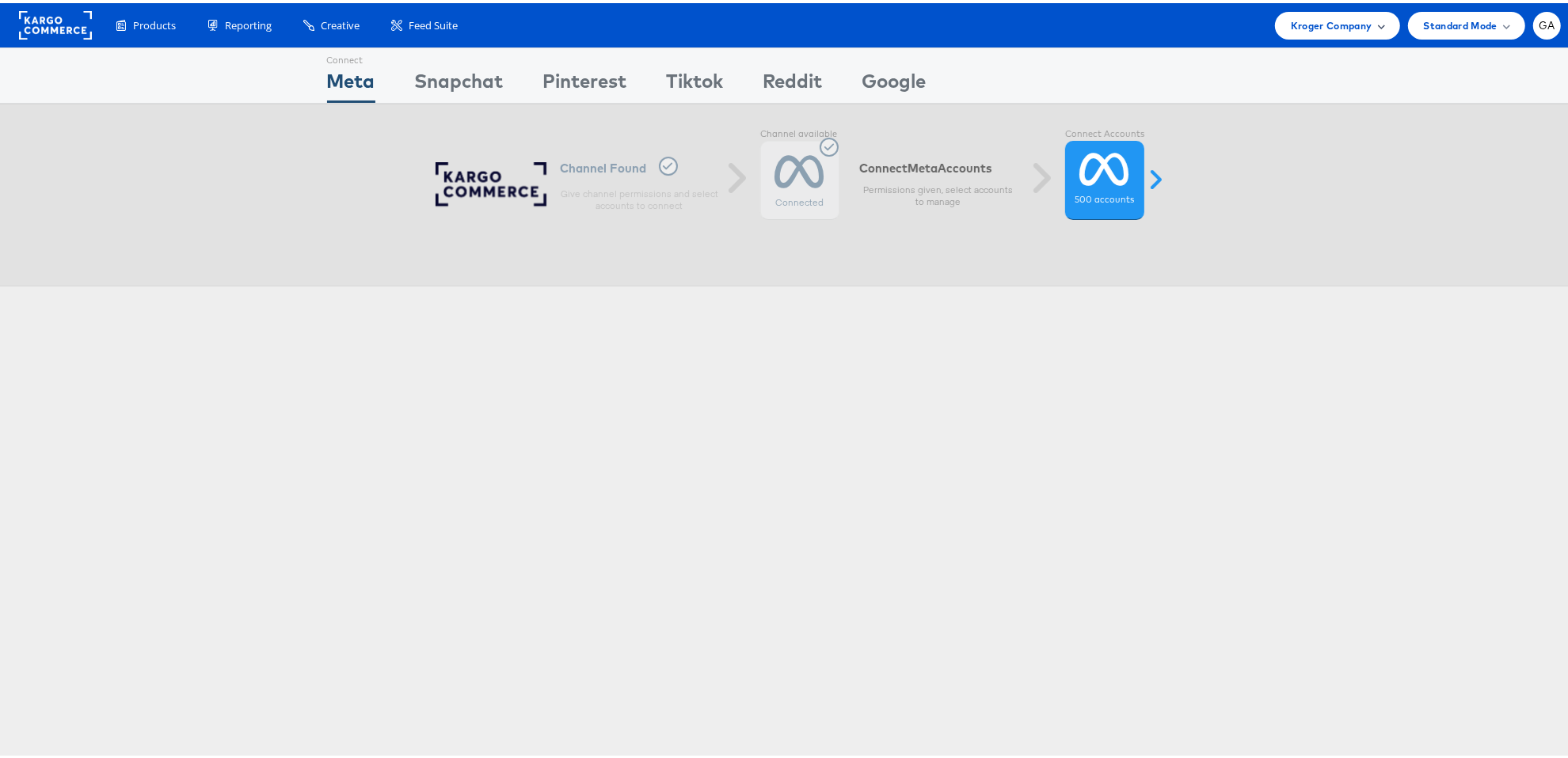
click at [1296, 12] on div "Kroger Company" at bounding box center [1337, 22] width 125 height 28
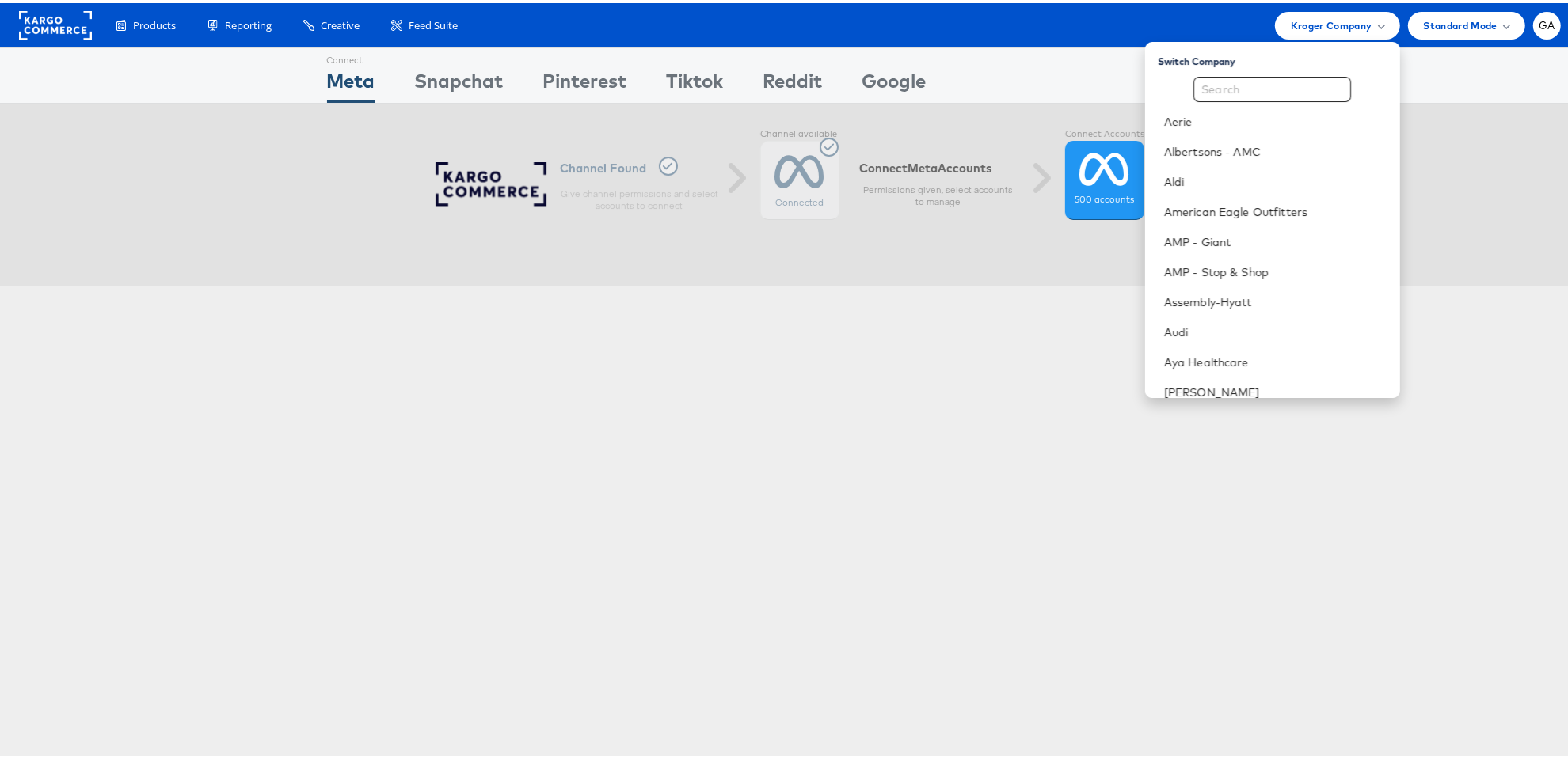
click at [55, 23] on rect at bounding box center [55, 22] width 72 height 29
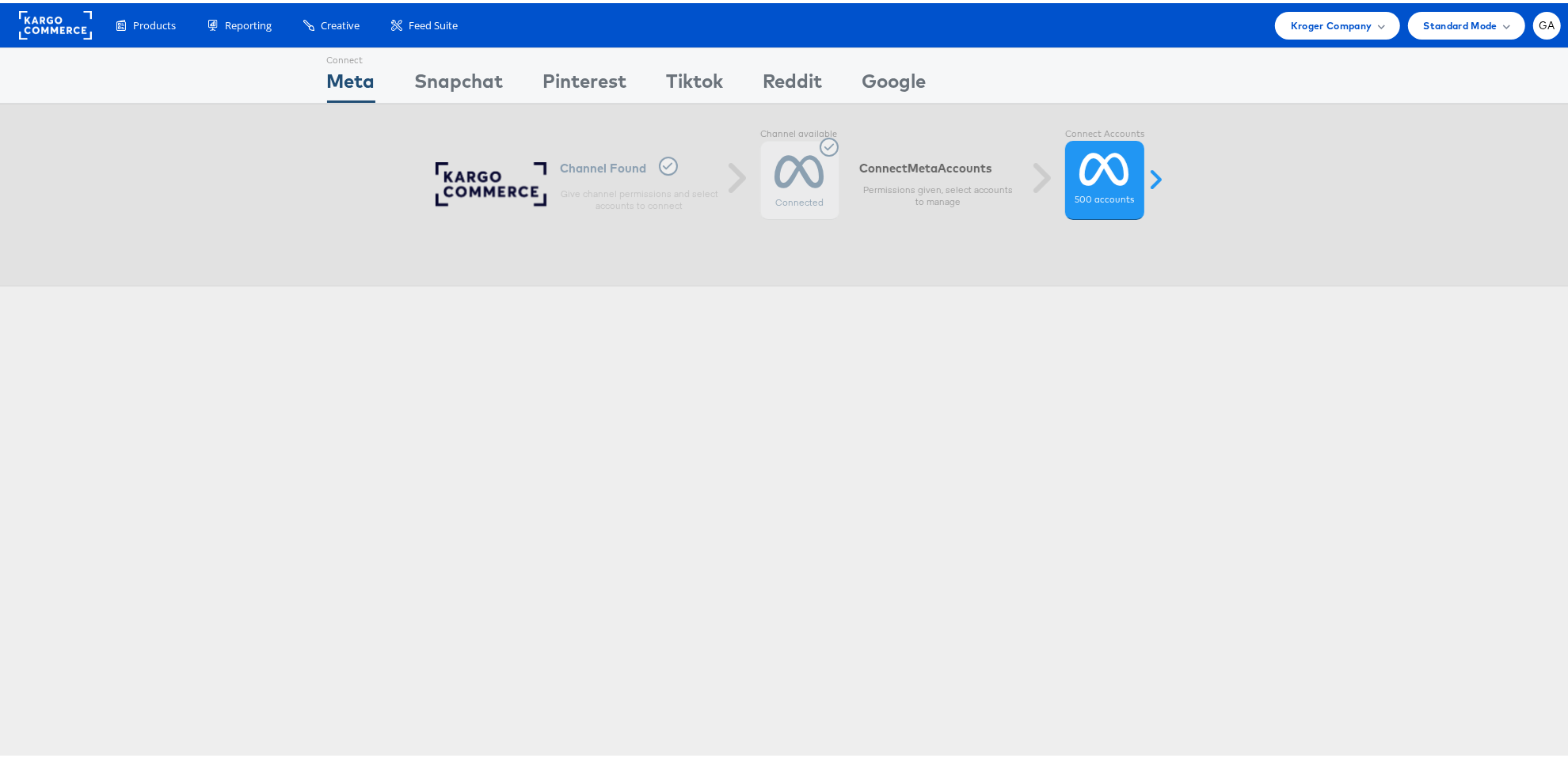
click at [55, 23] on rect at bounding box center [55, 22] width 72 height 29
click at [1295, 12] on div "Kroger Company" at bounding box center [1337, 22] width 125 height 28
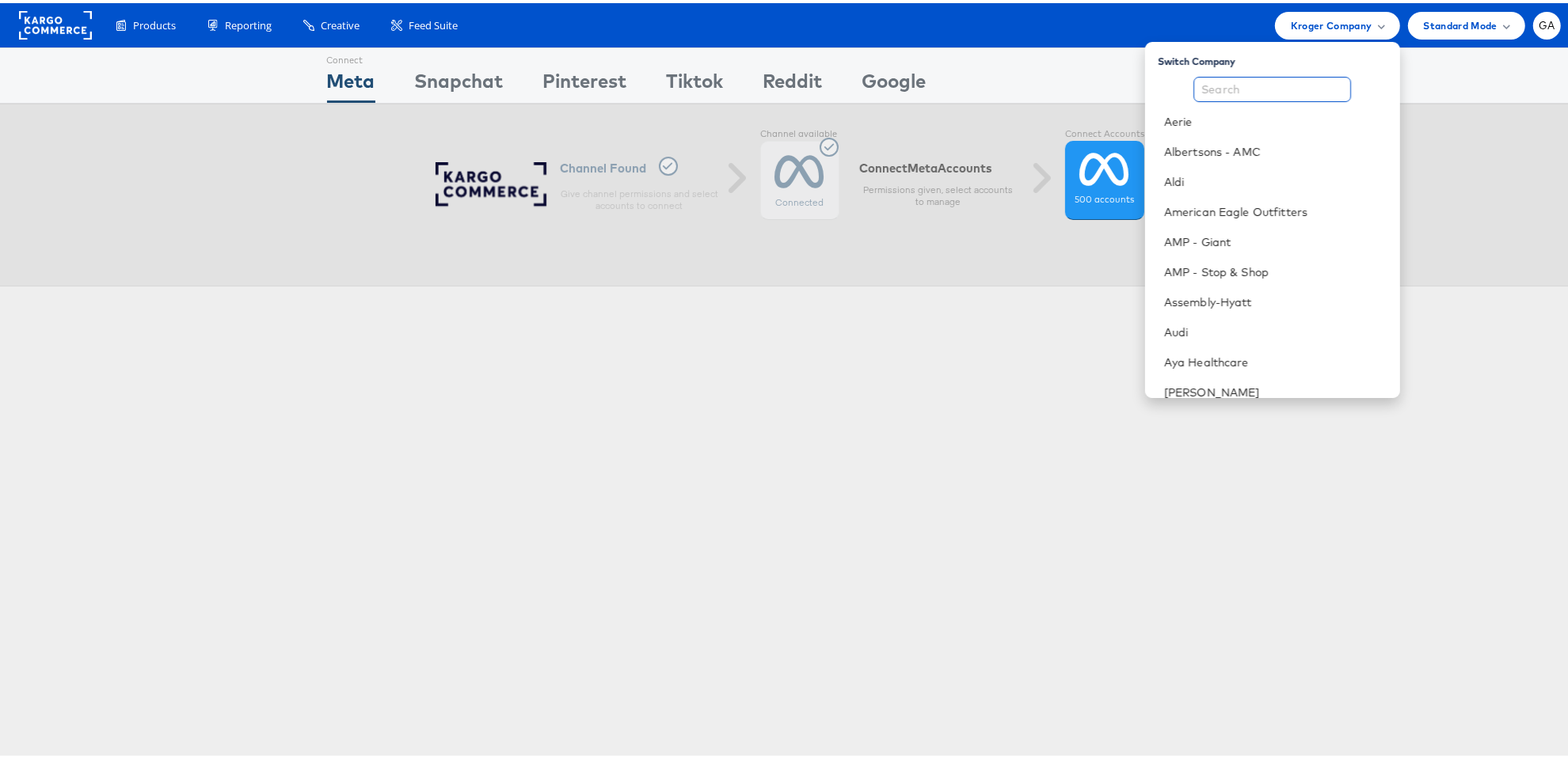
click at [1269, 93] on input "text" at bounding box center [1271, 86] width 157 height 25
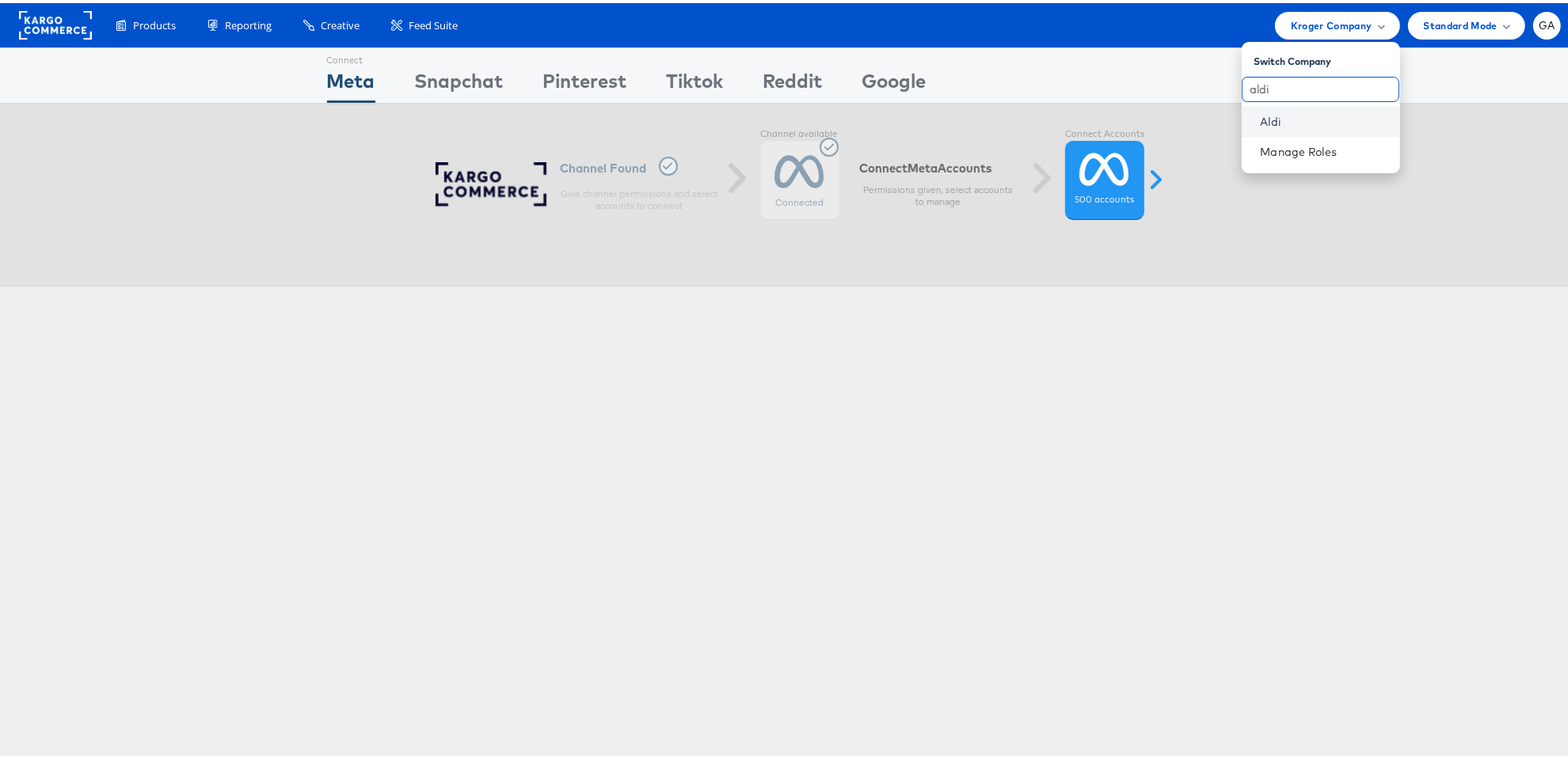
type input "aldi"
click at [1277, 118] on link "Aldi" at bounding box center [1323, 119] width 126 height 15
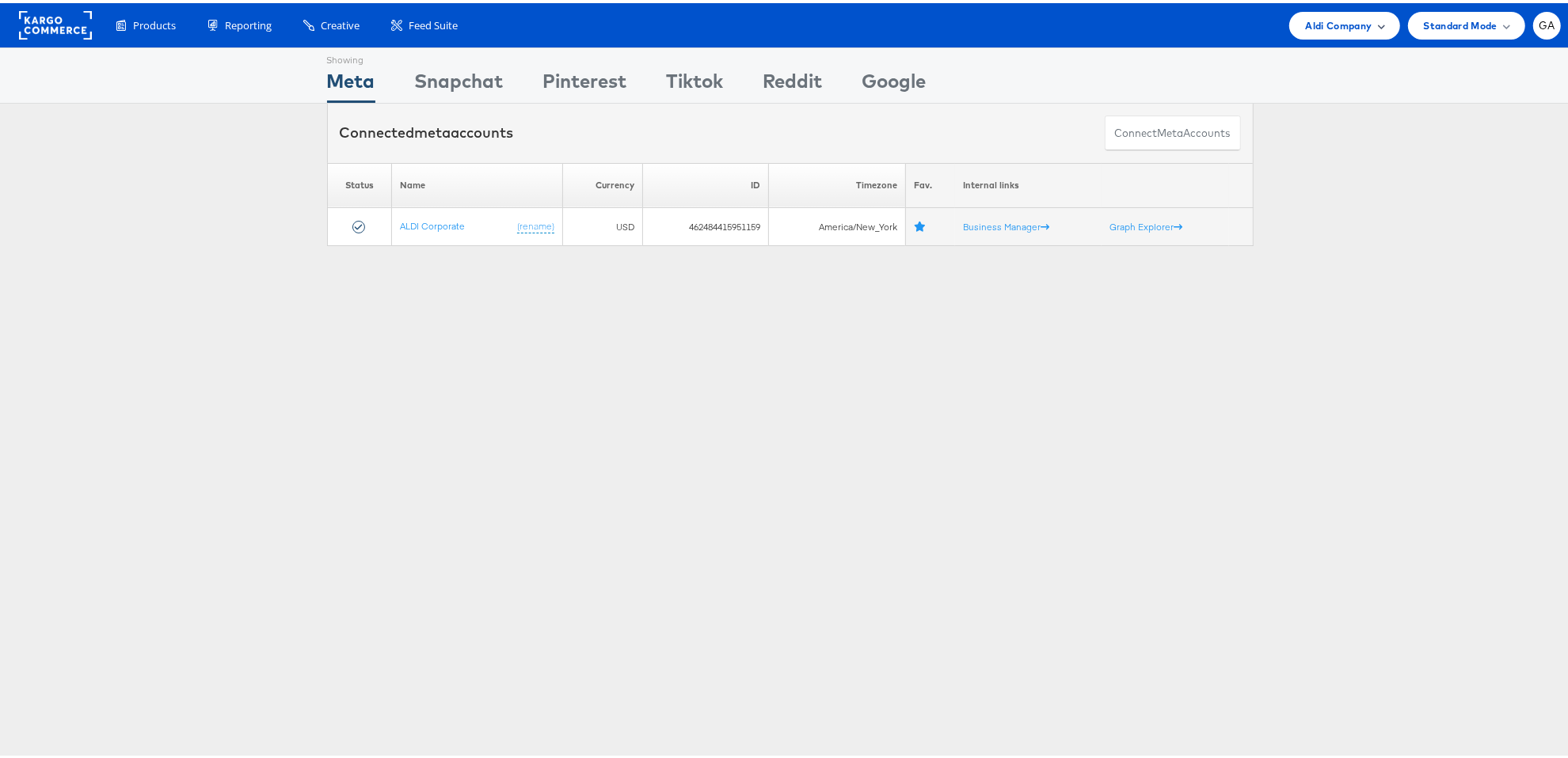
click at [1336, 25] on span "Aldi Company" at bounding box center [1337, 22] width 67 height 16
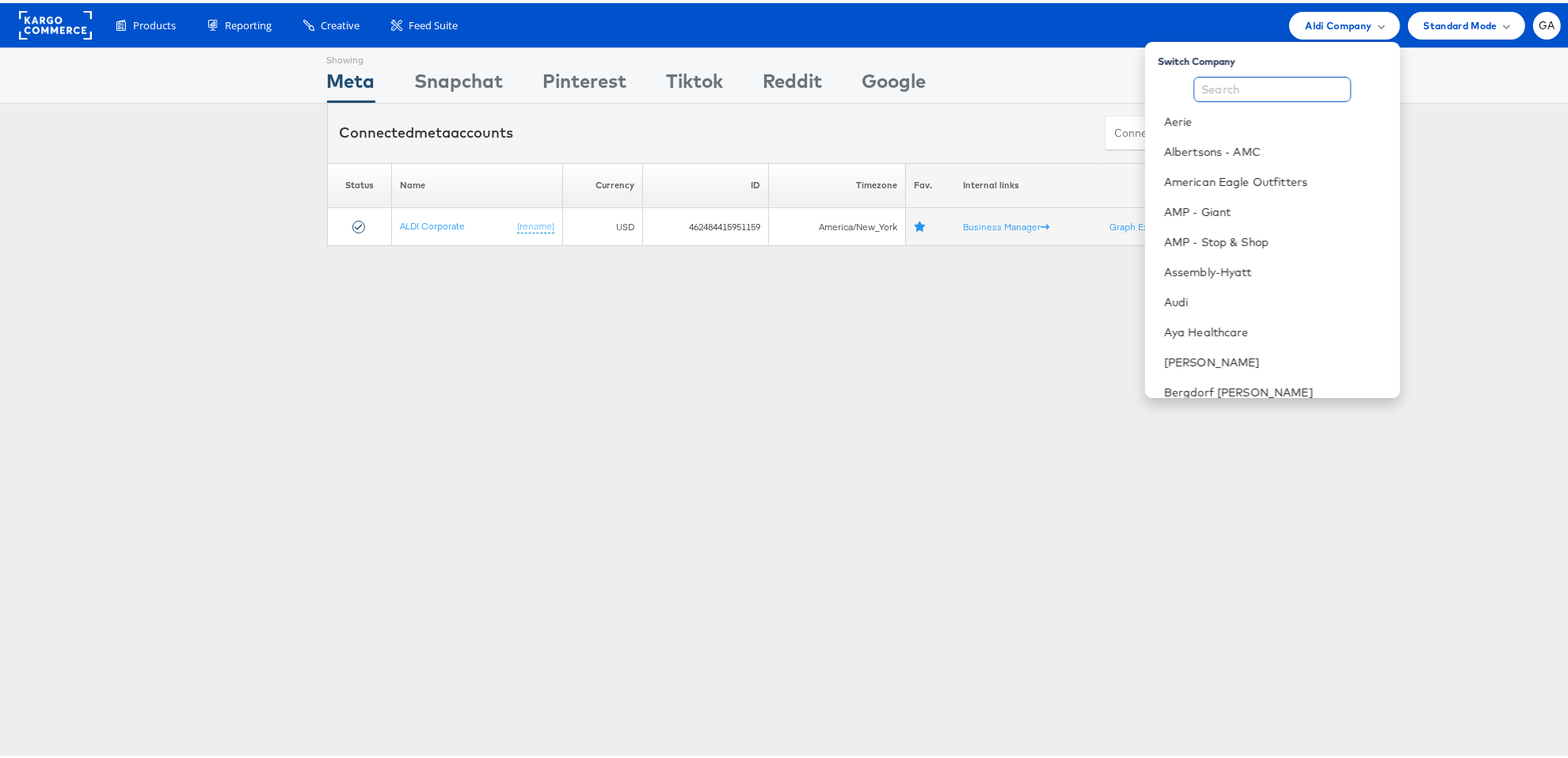
click at [1304, 79] on input "text" at bounding box center [1271, 86] width 157 height 25
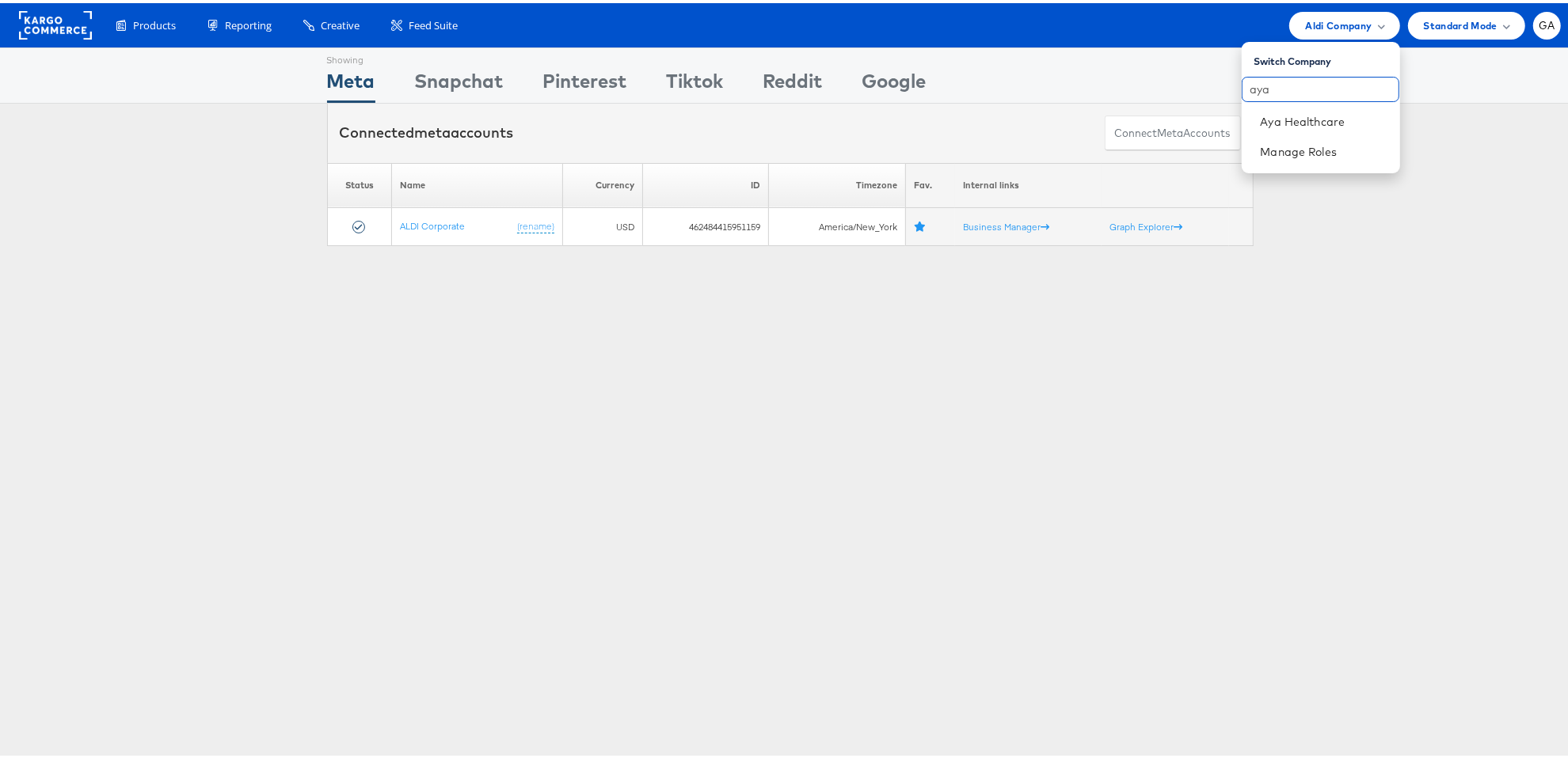
type input "aya"
click at [1294, 113] on link "Aya Healthcare" at bounding box center [1323, 119] width 126 height 15
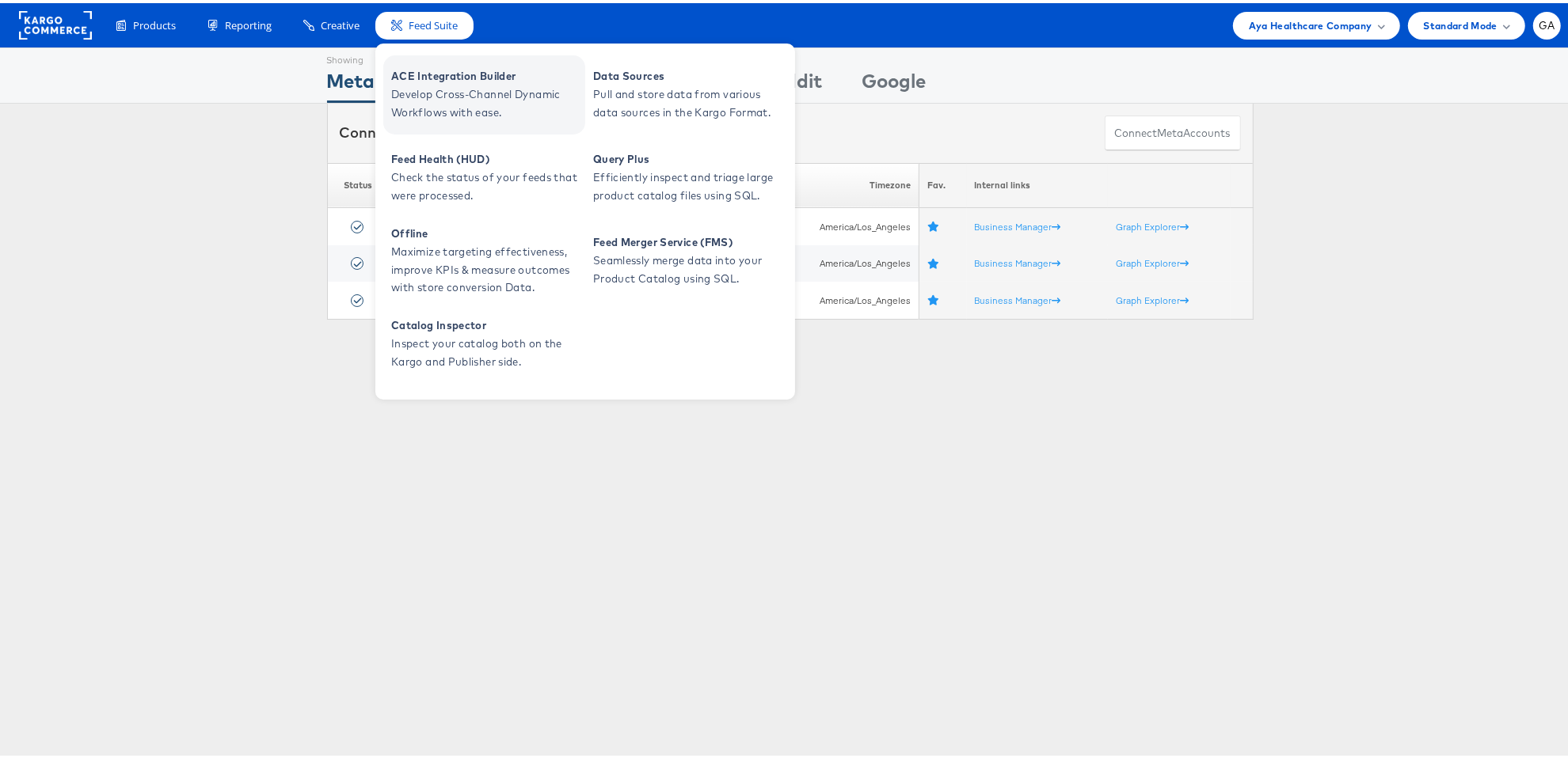
click at [434, 86] on span "Develop Cross-Channel Dynamic Workflows with ease." at bounding box center [485, 100] width 190 height 37
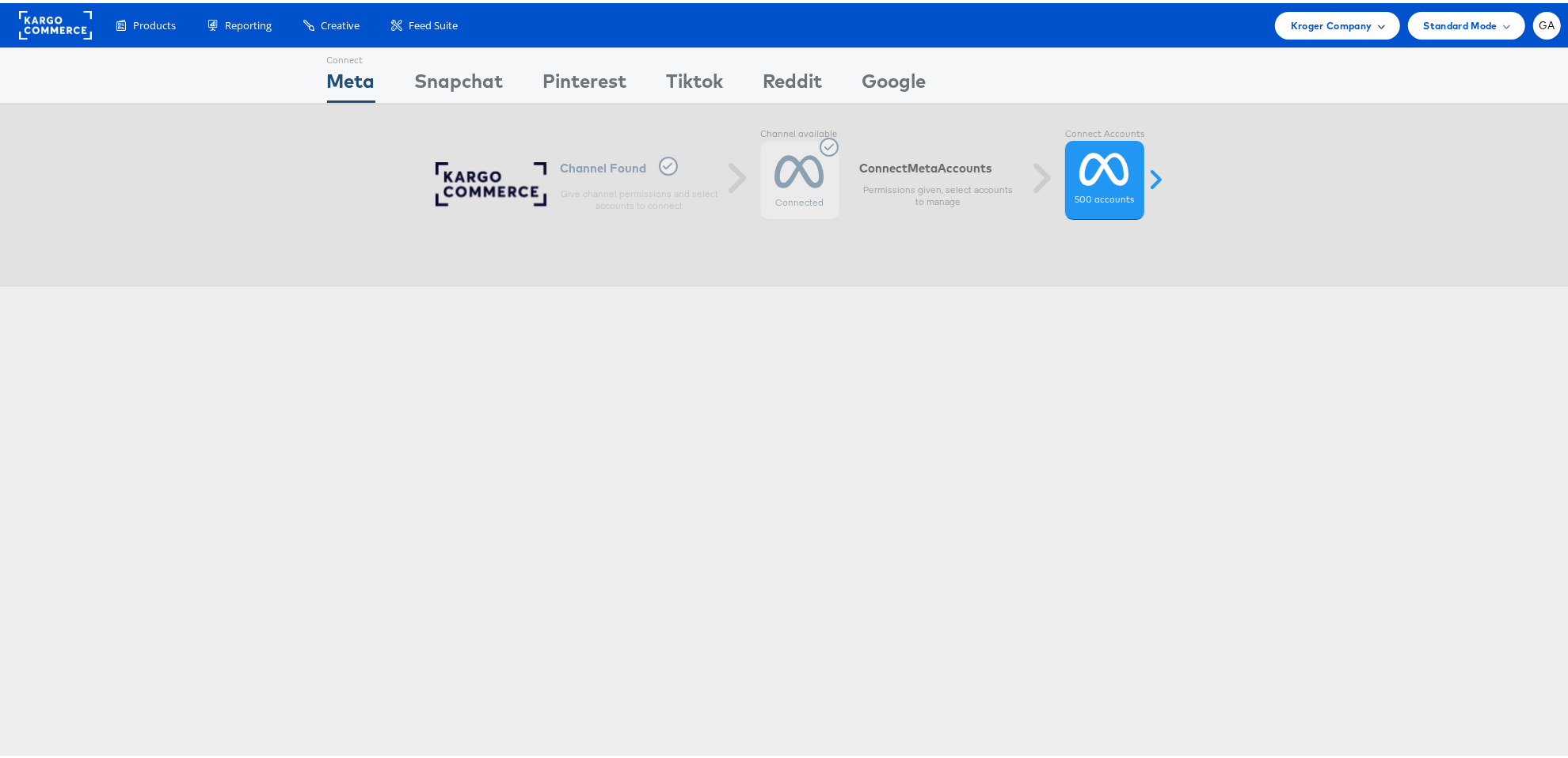
click at [1304, 14] on span "Kroger Company" at bounding box center [1331, 22] width 82 height 16
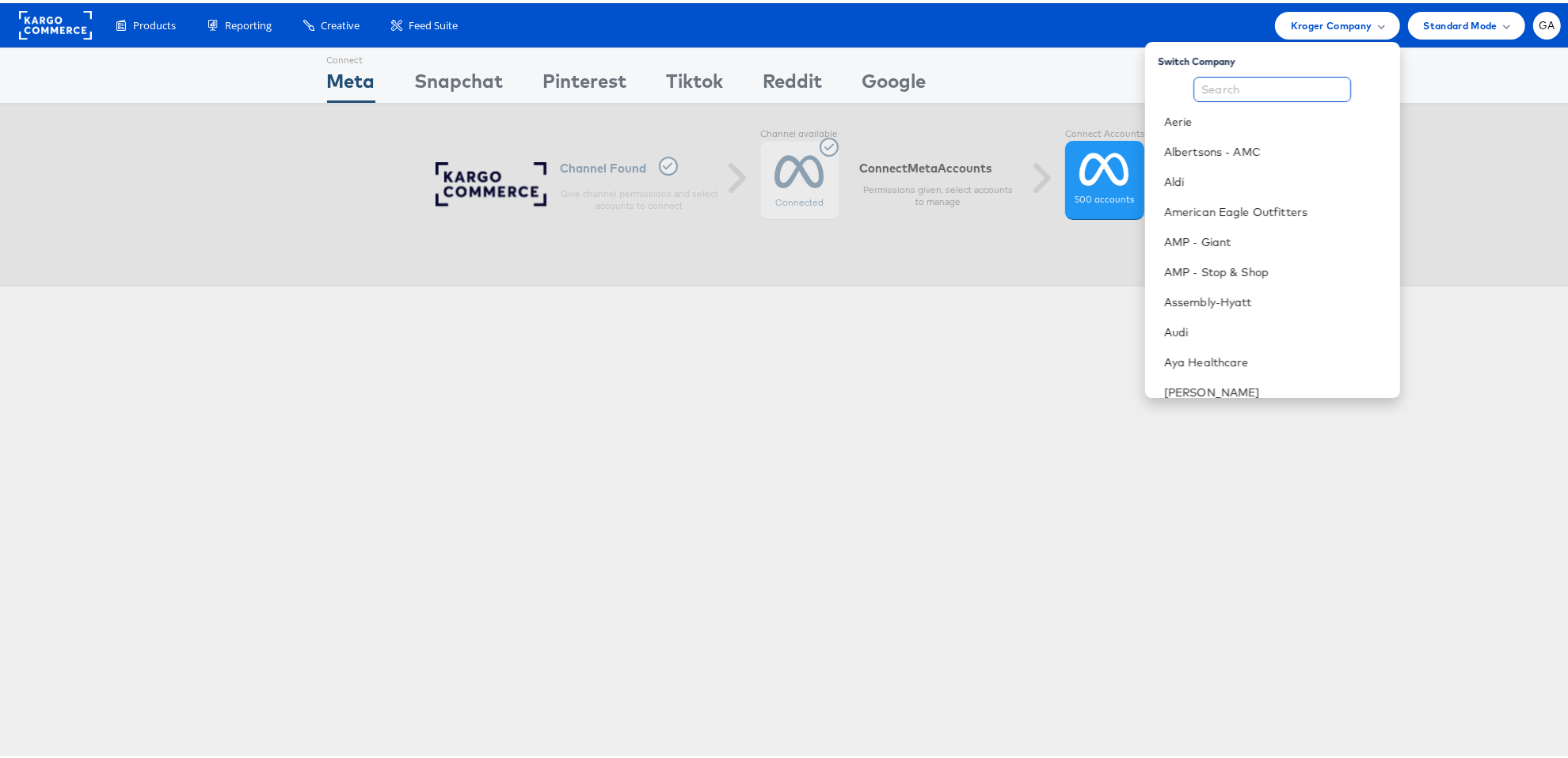
click at [1237, 91] on input "text" at bounding box center [1271, 86] width 157 height 25
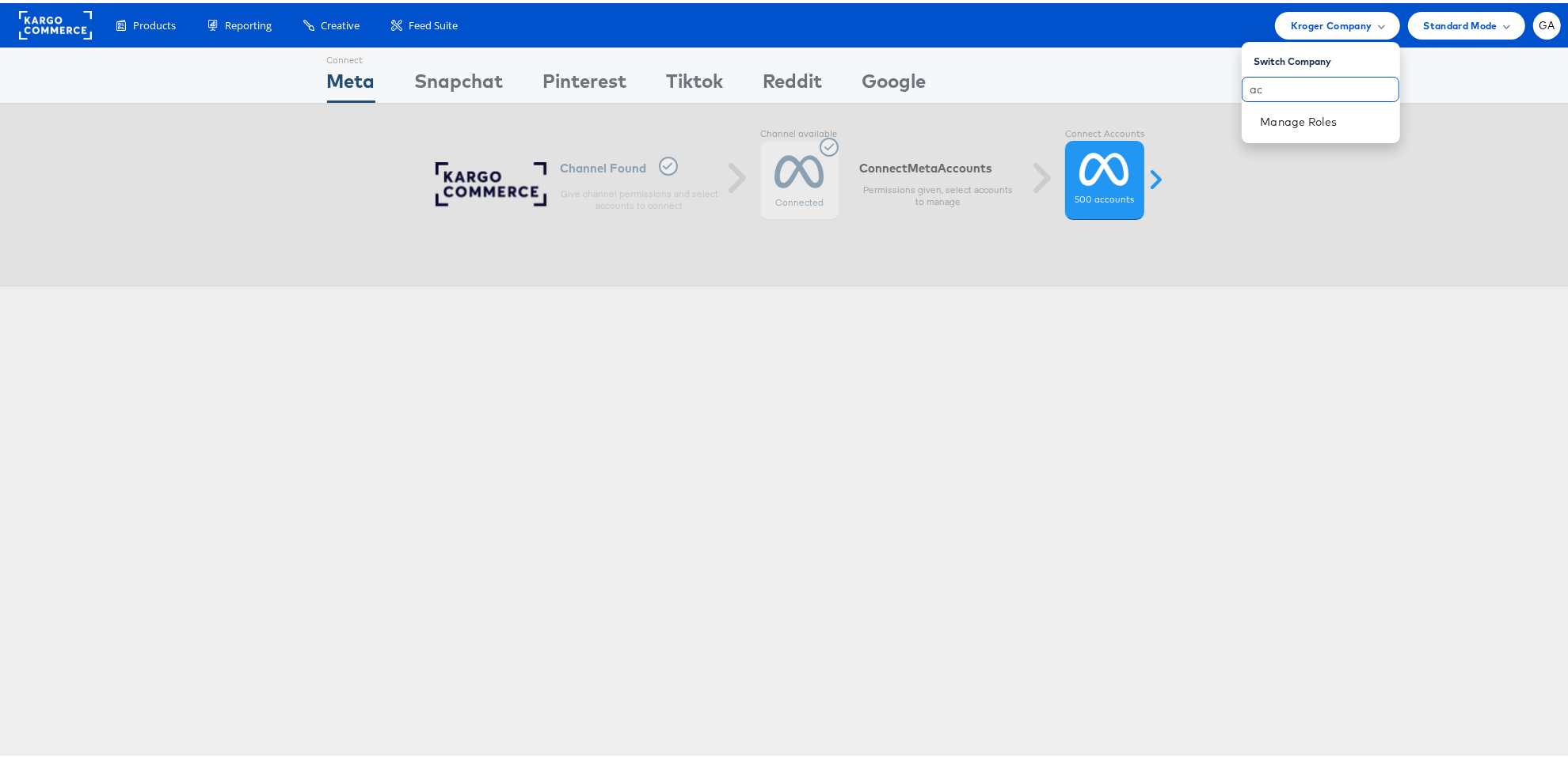
type input "a"
type input "cars"
click at [1260, 112] on link "[DOMAIN_NAME]" at bounding box center [1323, 119] width 126 height 15
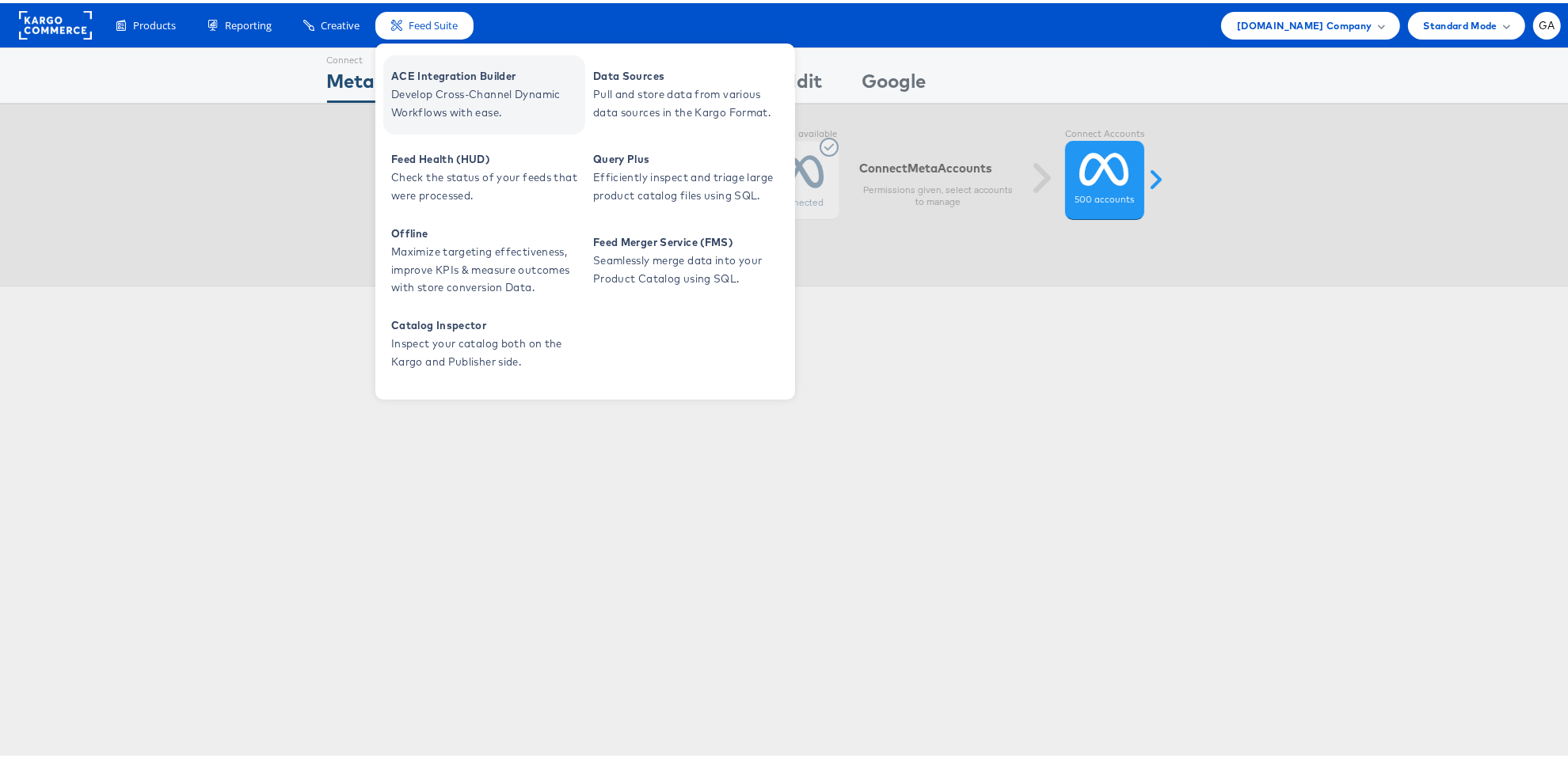
click at [448, 72] on span "ACE Integration Builder" at bounding box center [485, 72] width 190 height 18
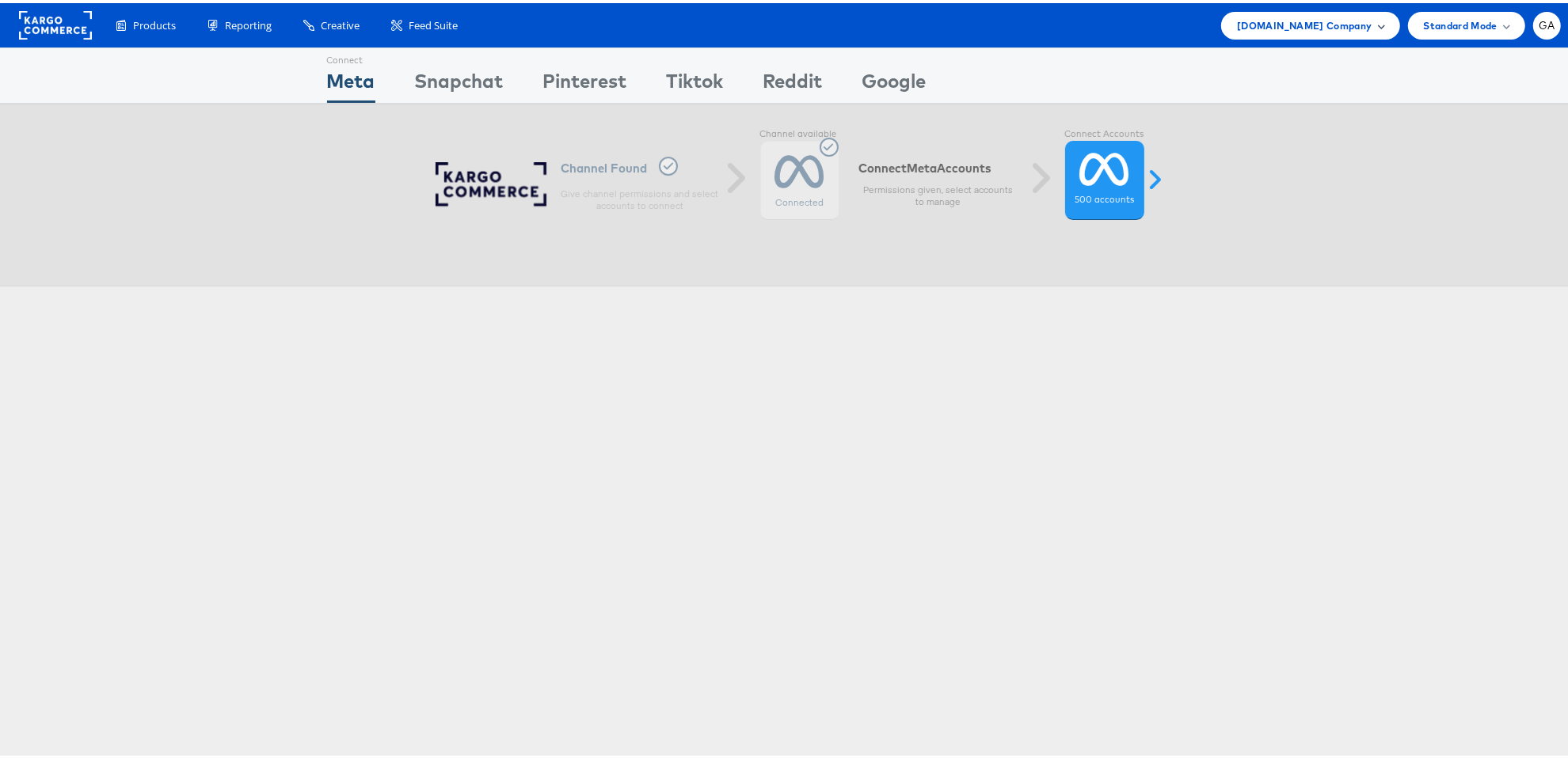
click at [1354, 18] on span "[DOMAIN_NAME] Company" at bounding box center [1304, 22] width 134 height 16
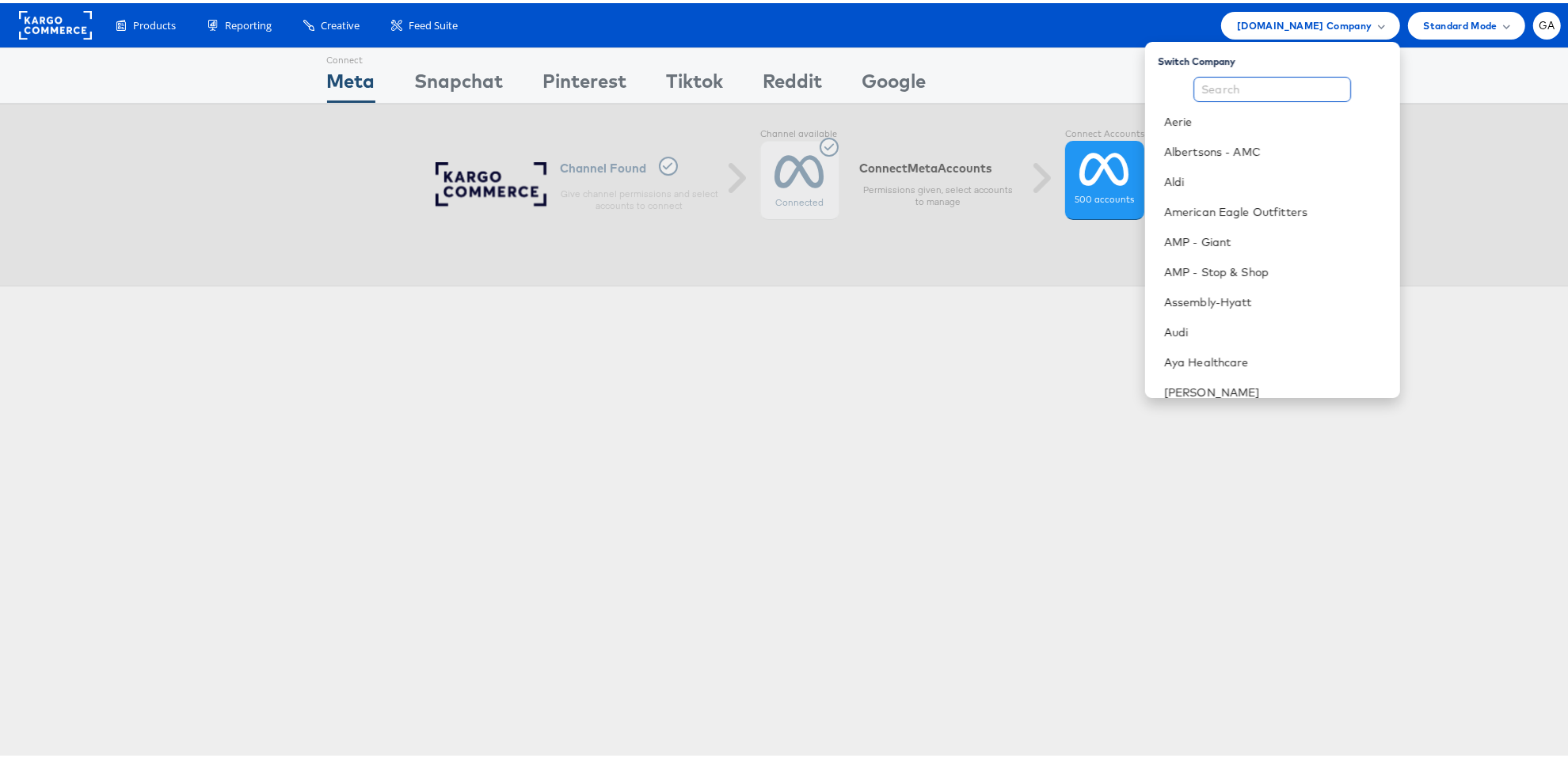
click at [1227, 86] on input "text" at bounding box center [1271, 86] width 157 height 25
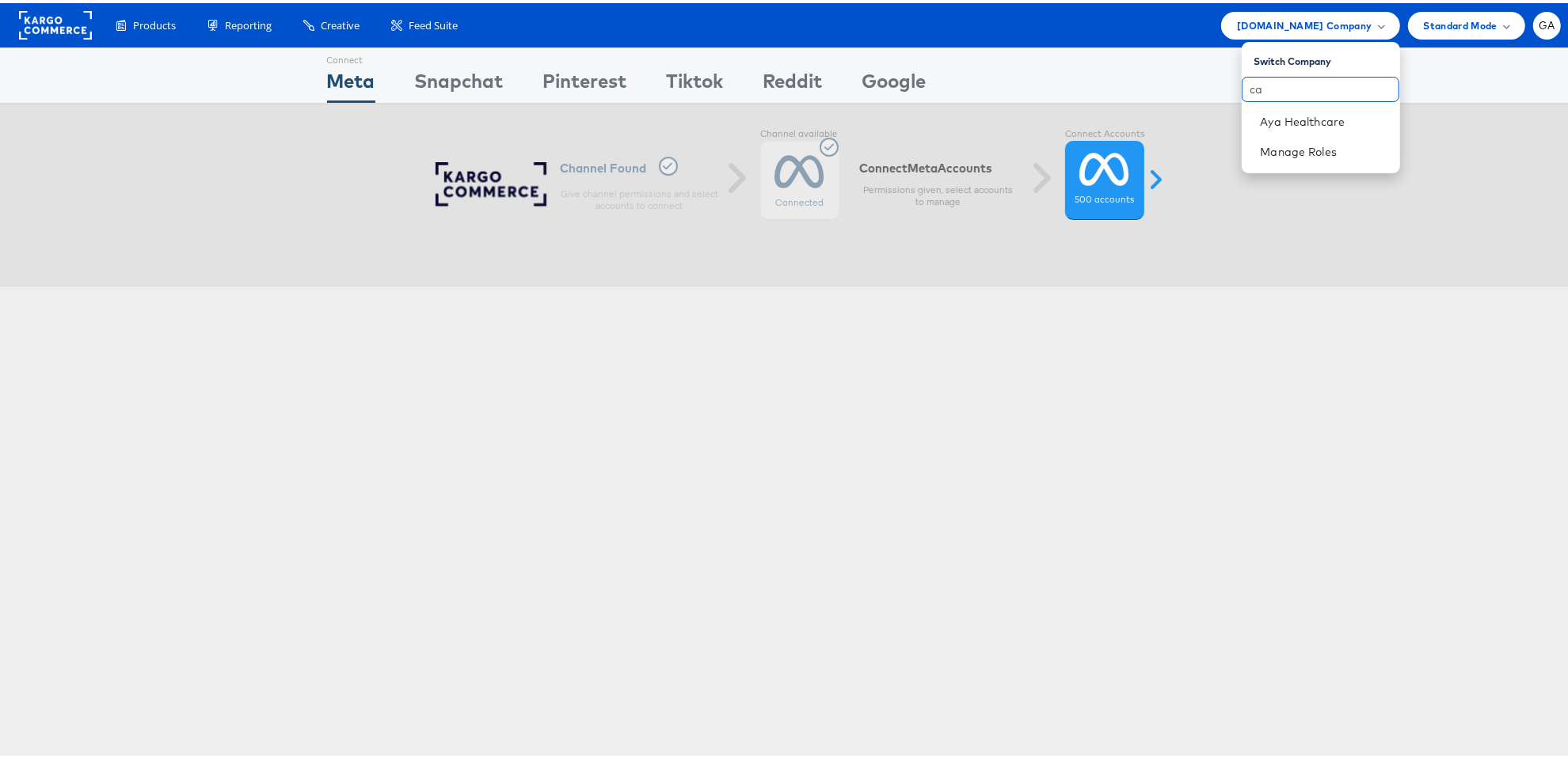
type input "c"
type input "aya"
click at [1268, 125] on link "Aya Healthcare" at bounding box center [1323, 119] width 126 height 15
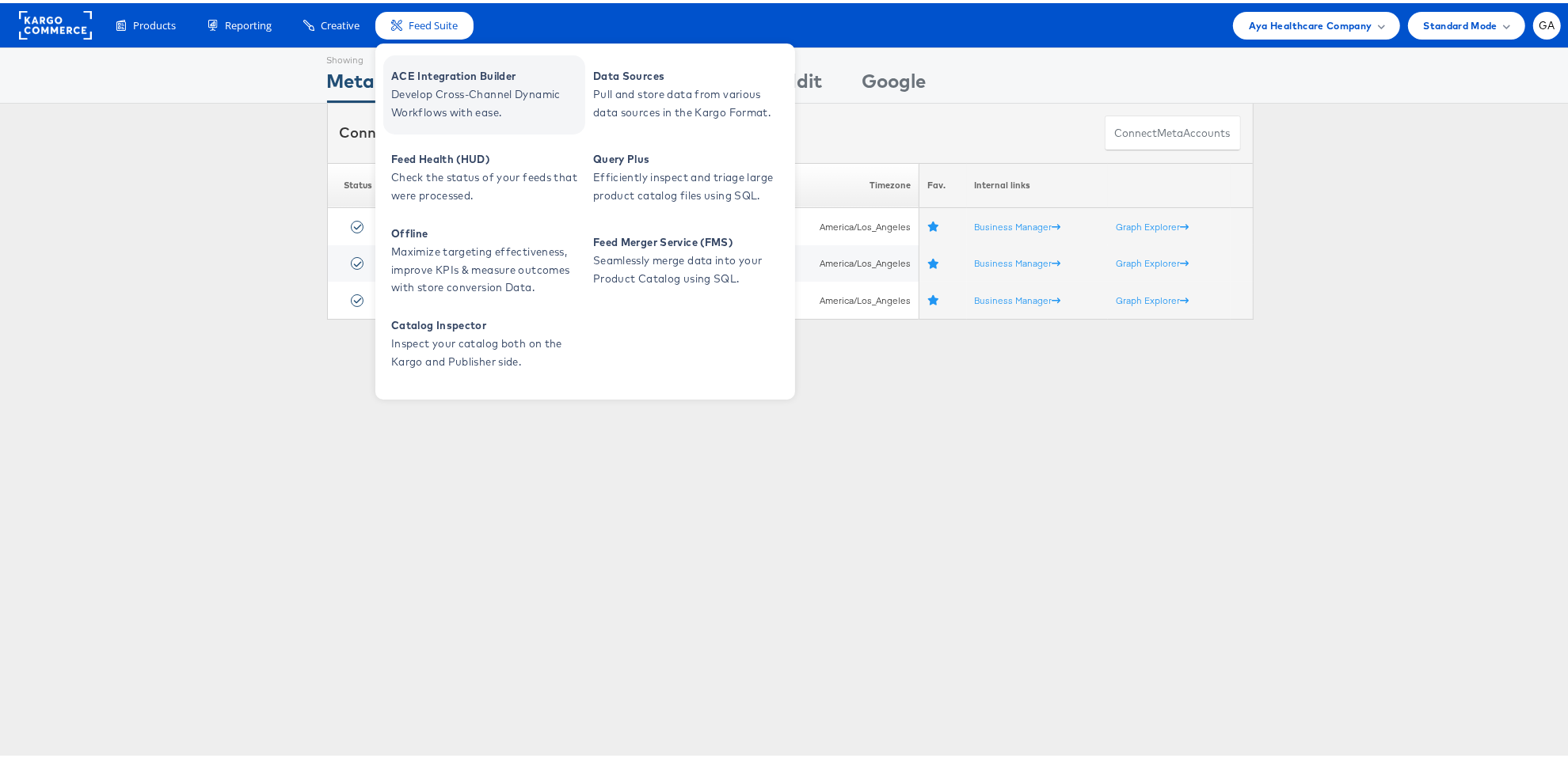
click at [421, 77] on span "ACE Integration Builder" at bounding box center [485, 72] width 190 height 18
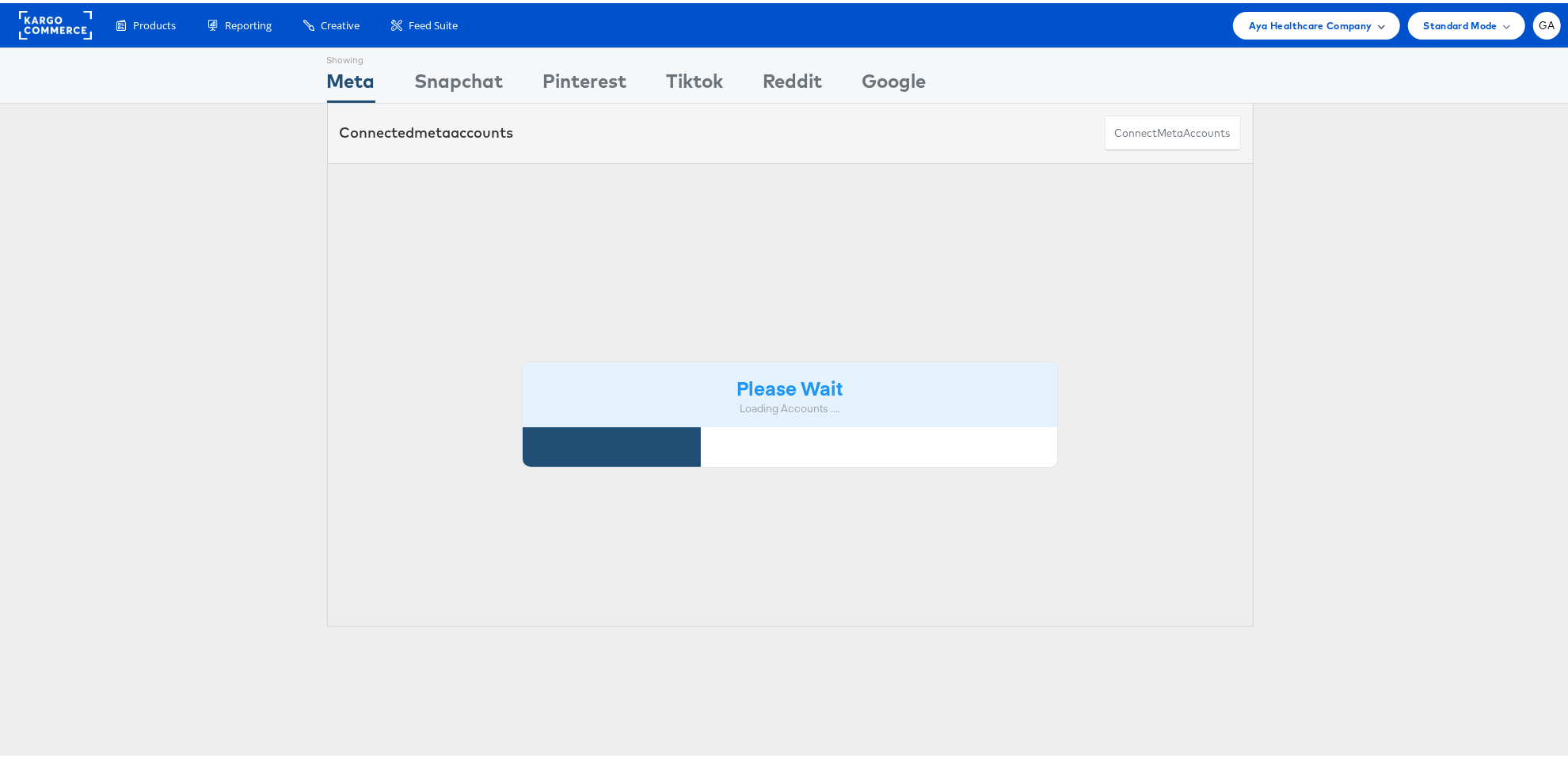
click at [1307, 24] on span "Aya Healthcare Company" at bounding box center [1310, 22] width 124 height 16
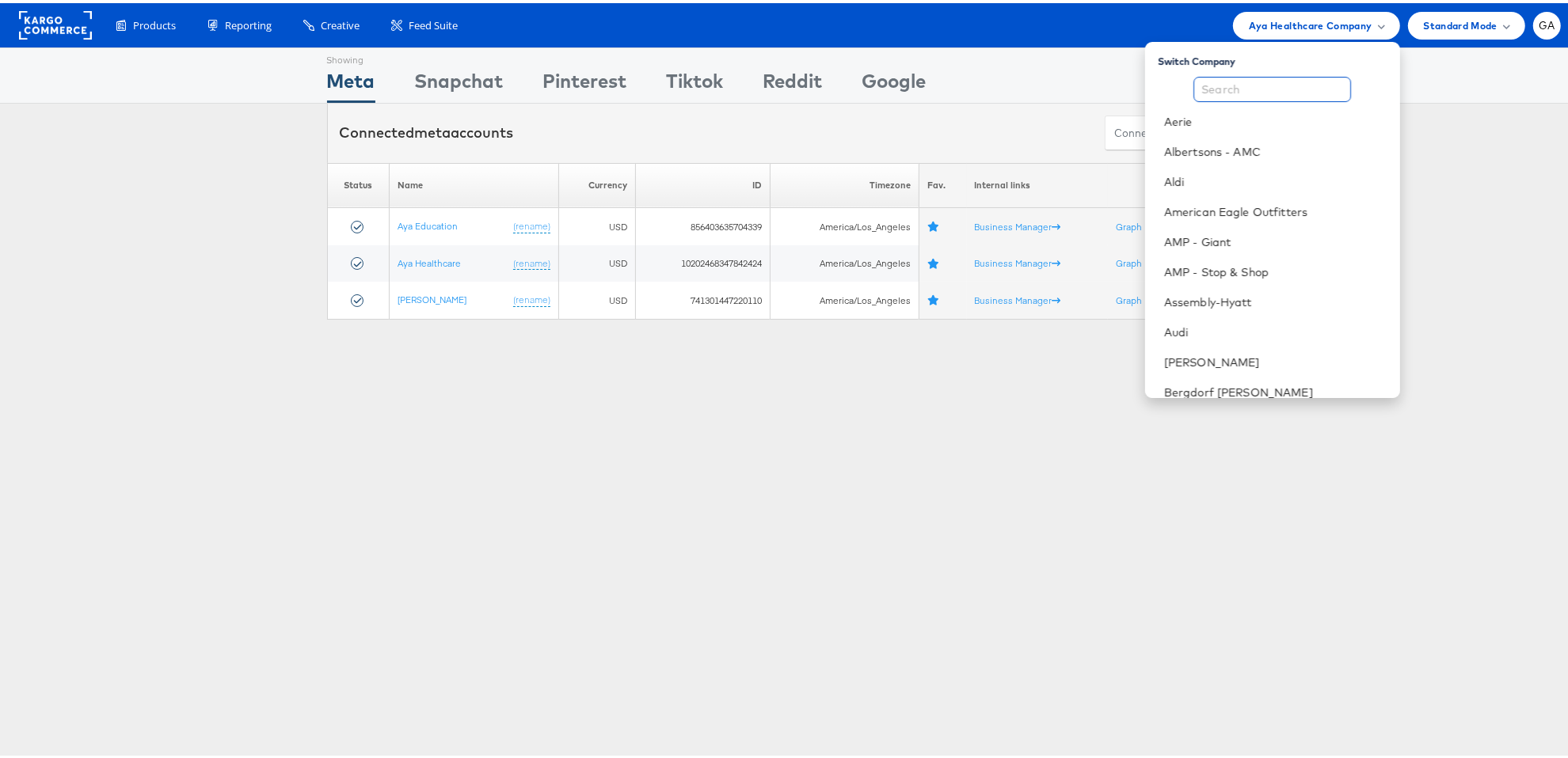
click at [1275, 95] on input "text" at bounding box center [1271, 86] width 157 height 25
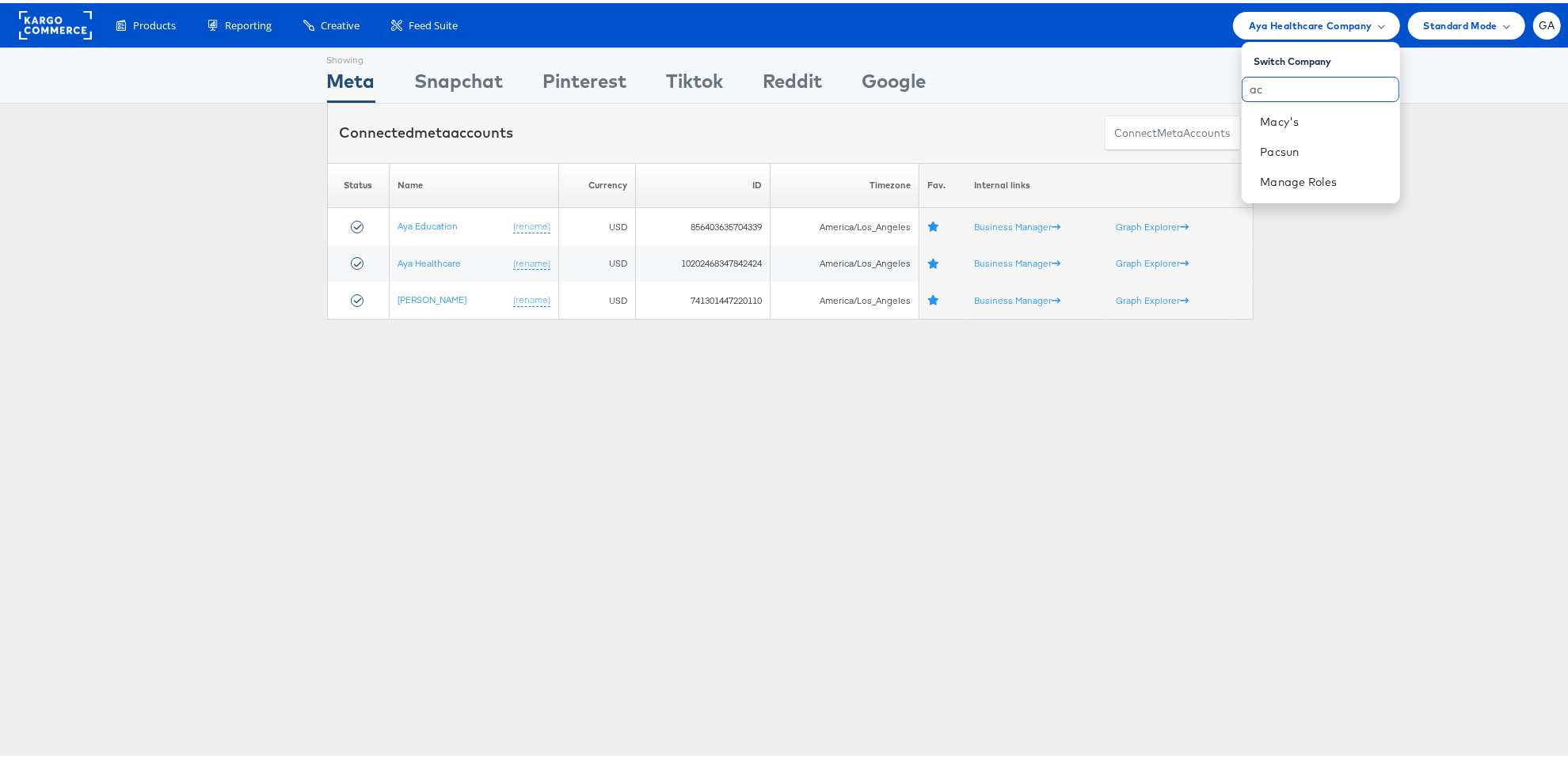
type input "a"
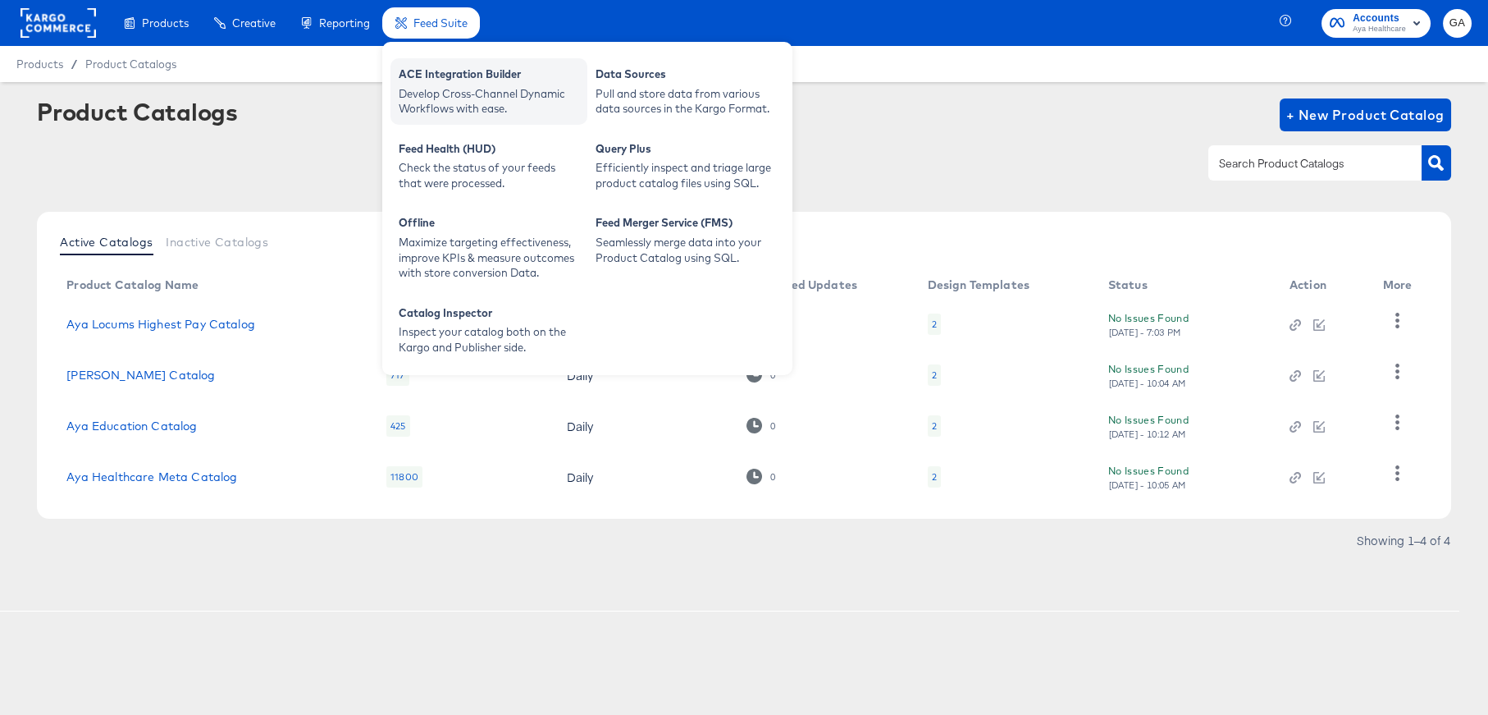
click at [436, 87] on div "Develop Cross-Channel Dynamic Workflows with ease." at bounding box center [489, 101] width 181 height 30
click at [473, 90] on div "Develop Cross-Channel Dynamic Workflows with ease." at bounding box center [489, 101] width 181 height 30
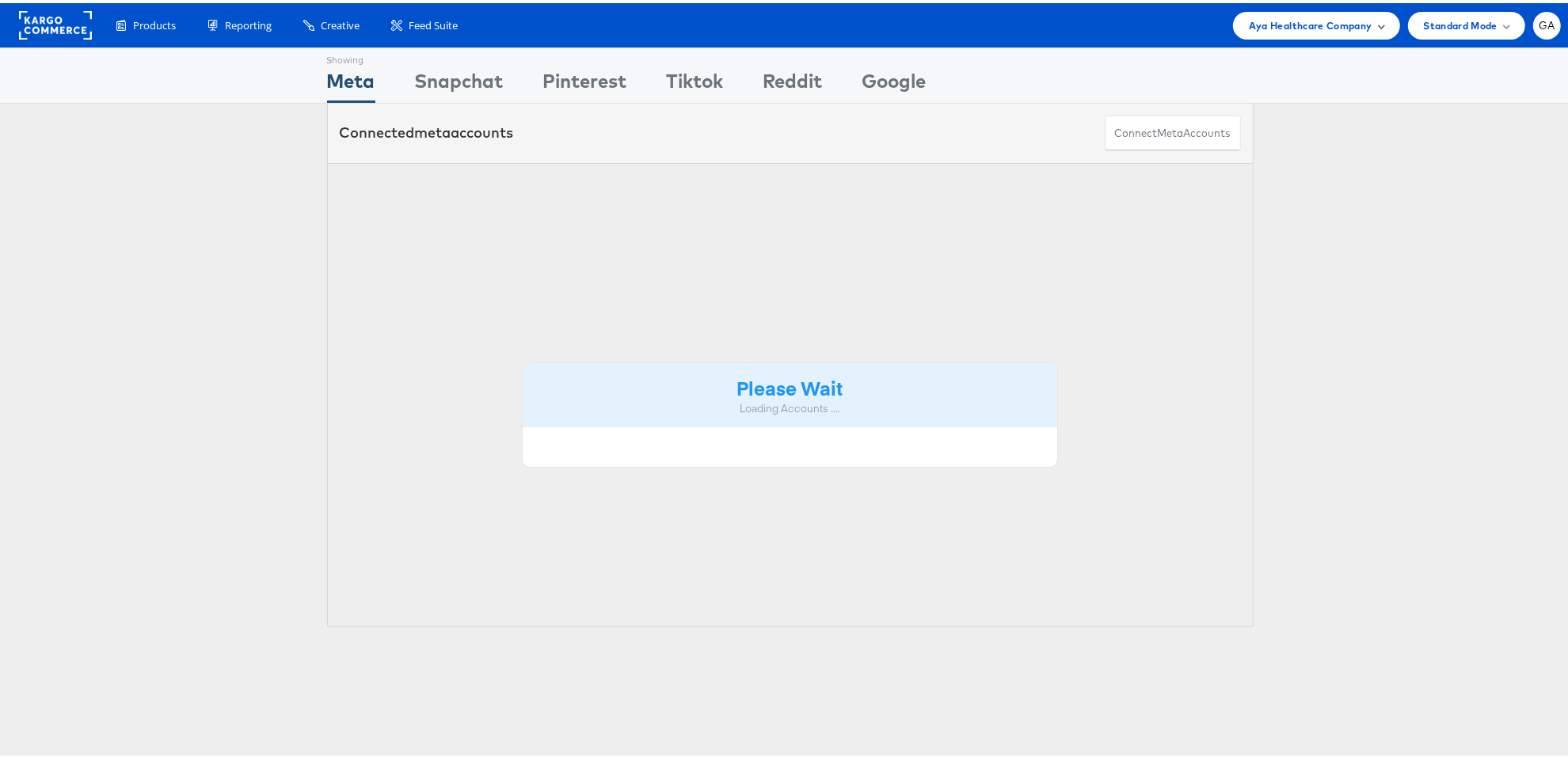
click at [1331, 25] on span "Aya Healthcare Company" at bounding box center [1310, 22] width 124 height 16
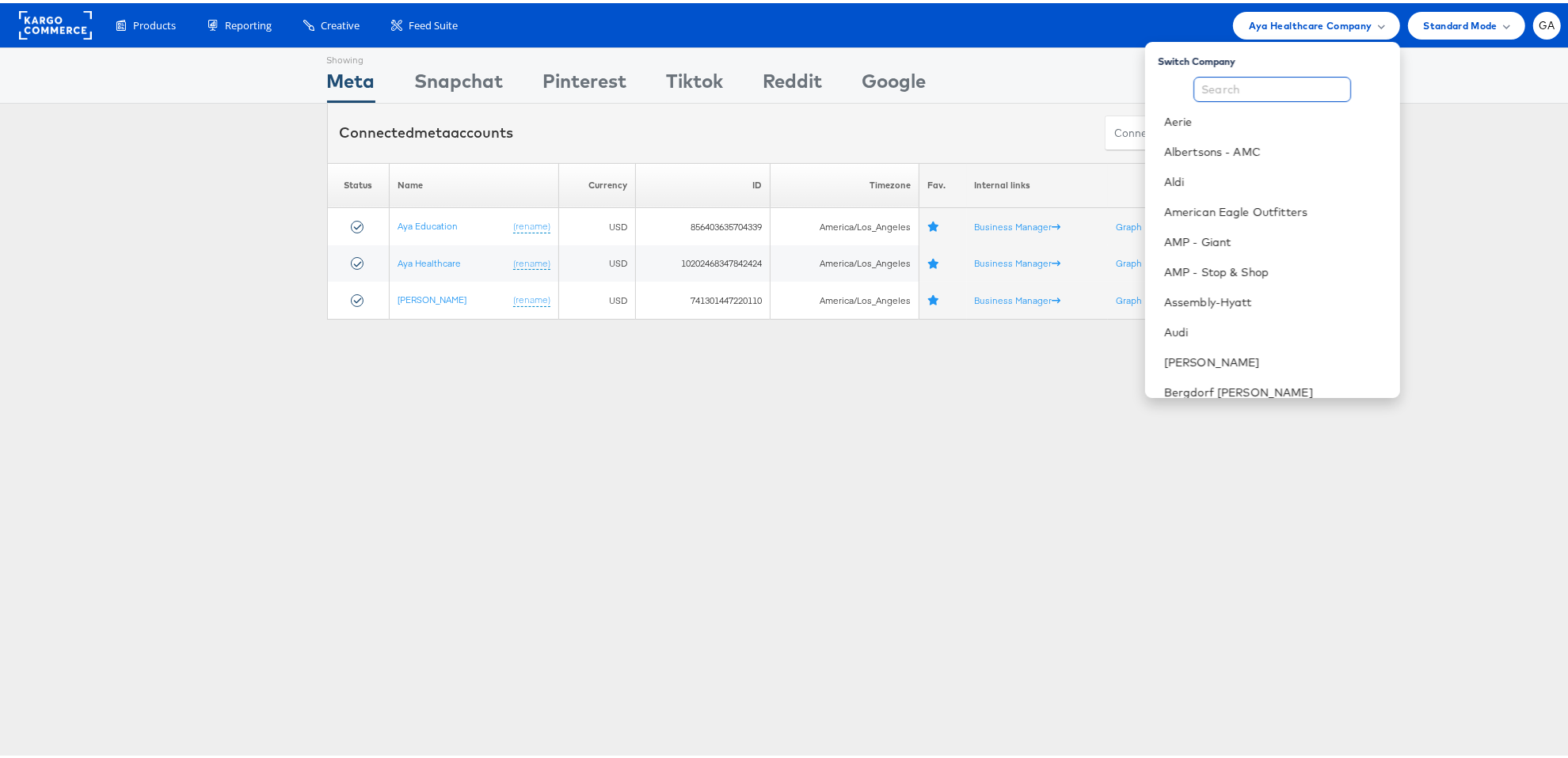
click at [1276, 86] on input "text" at bounding box center [1271, 86] width 157 height 25
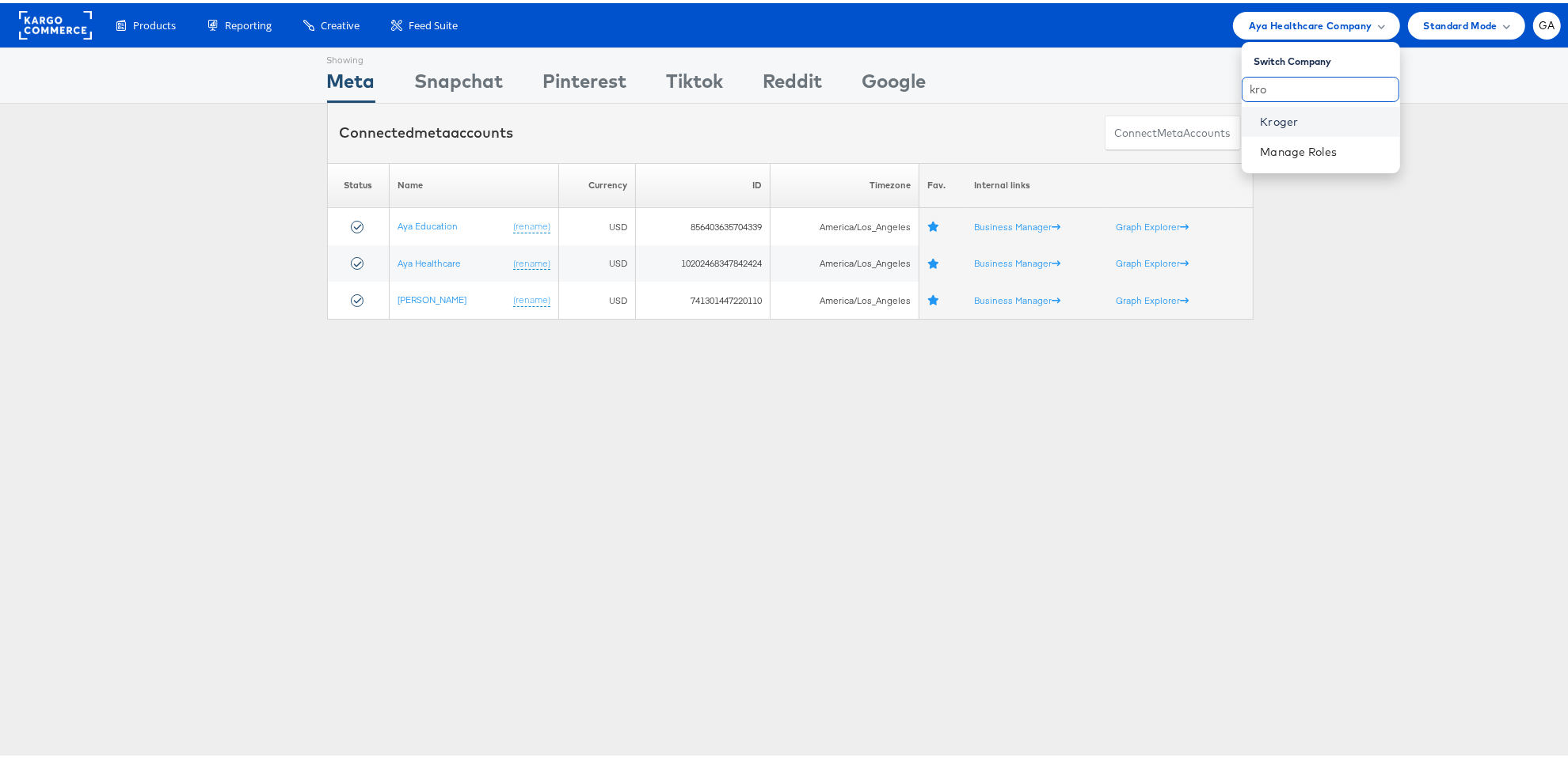
type input "kro"
click at [1263, 122] on link "Kroger" at bounding box center [1323, 119] width 126 height 15
